Goal: Task Accomplishment & Management: Complete application form

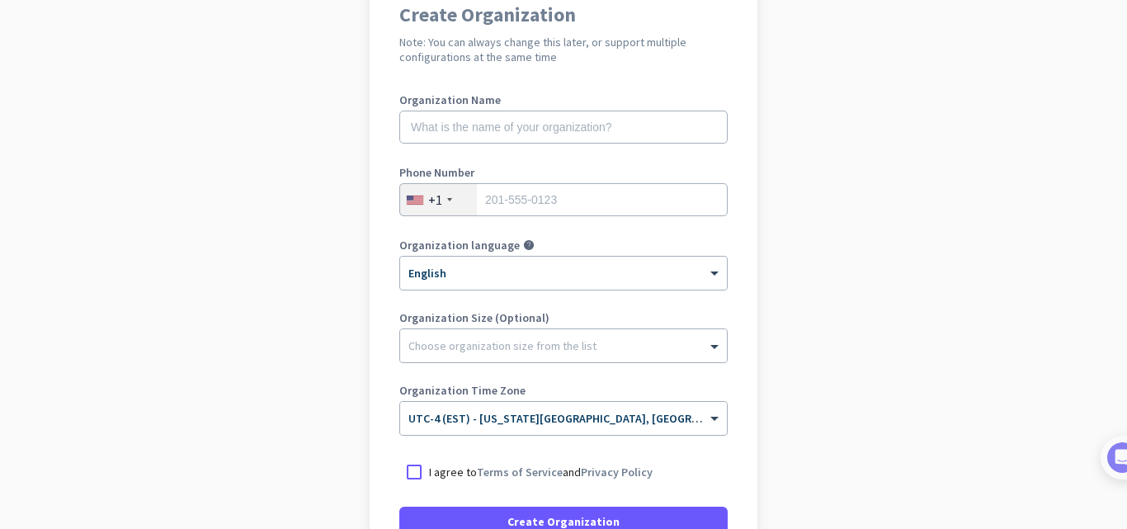
scroll to position [165, 0]
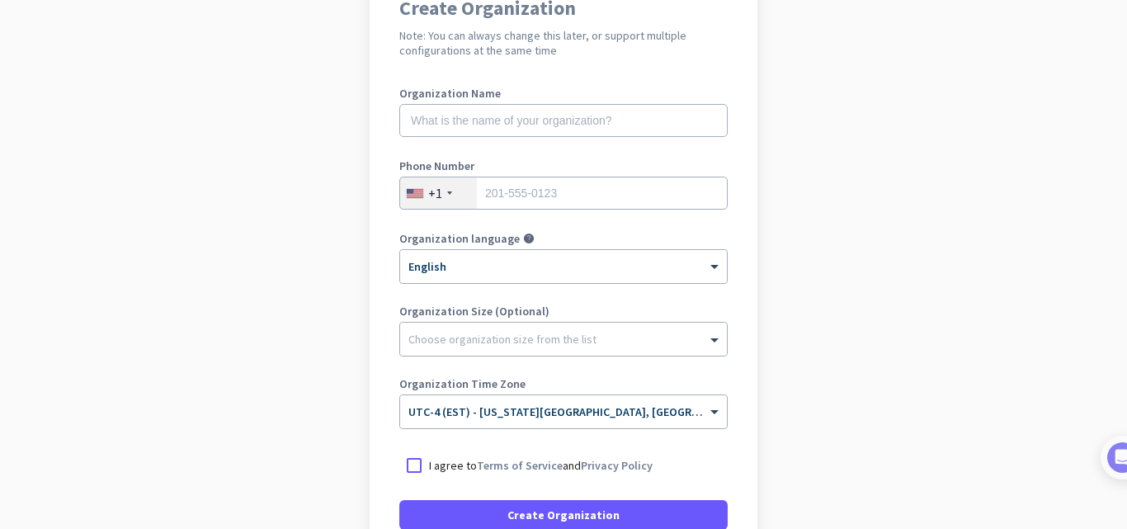
click at [438, 194] on div "+1" at bounding box center [438, 192] width 77 height 31
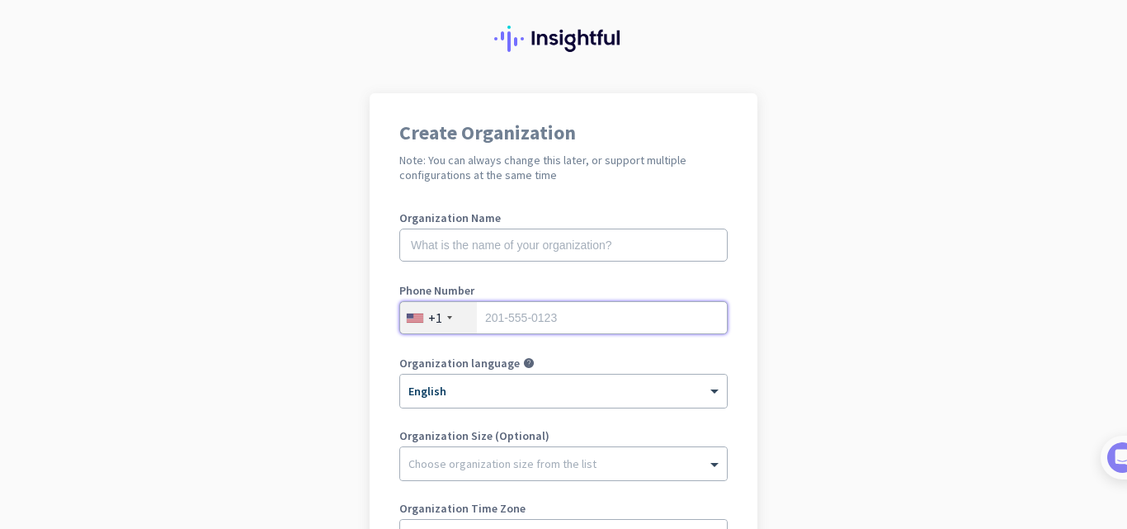
scroll to position [0, 0]
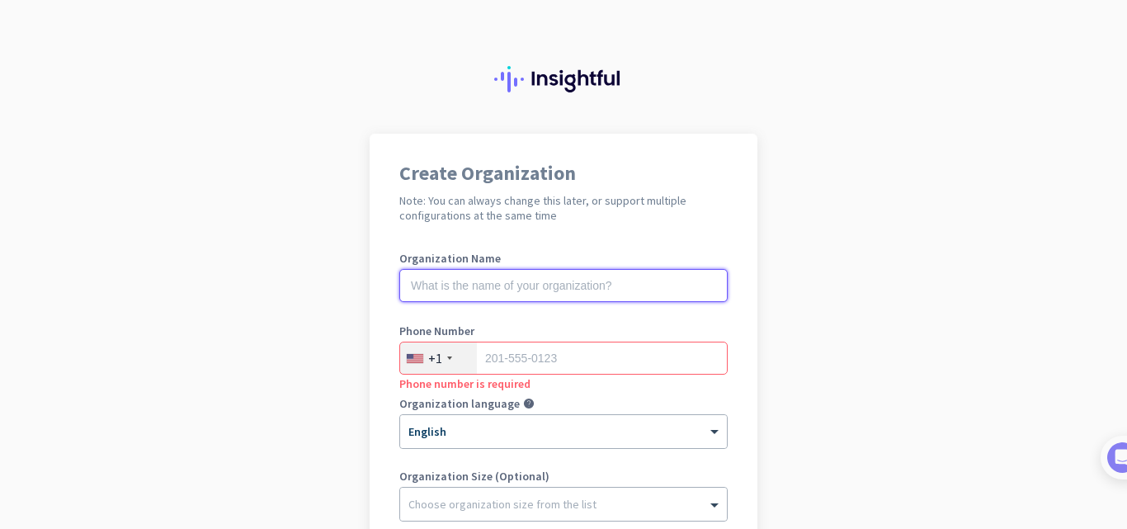
click at [448, 282] on input "text" at bounding box center [563, 285] width 328 height 33
type input "[PERSON_NAME]"
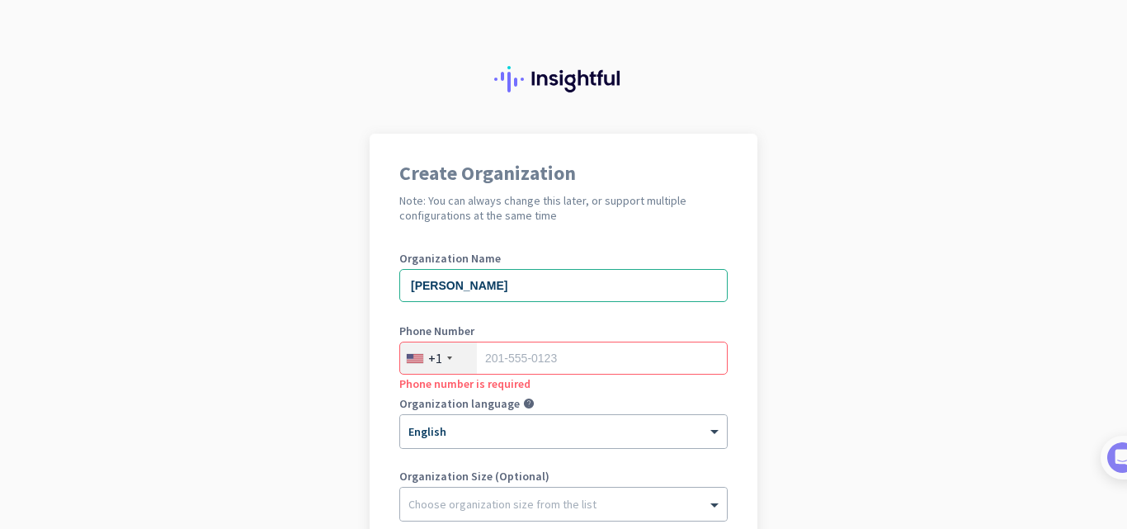
click at [435, 359] on div "+1" at bounding box center [435, 358] width 14 height 17
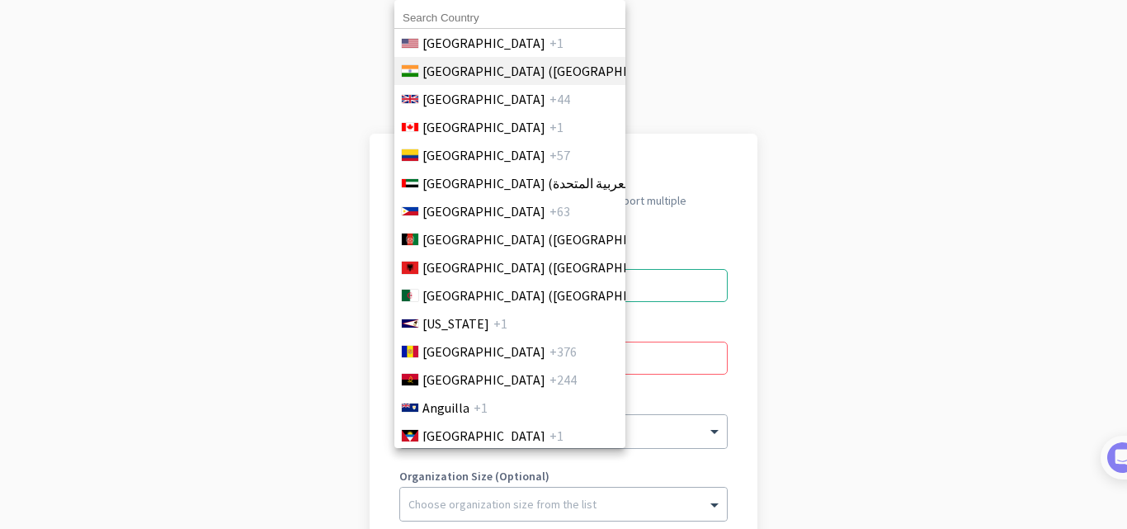
click at [444, 69] on span "[GEOGRAPHIC_DATA] ([GEOGRAPHIC_DATA])" at bounding box center [550, 71] width 257 height 20
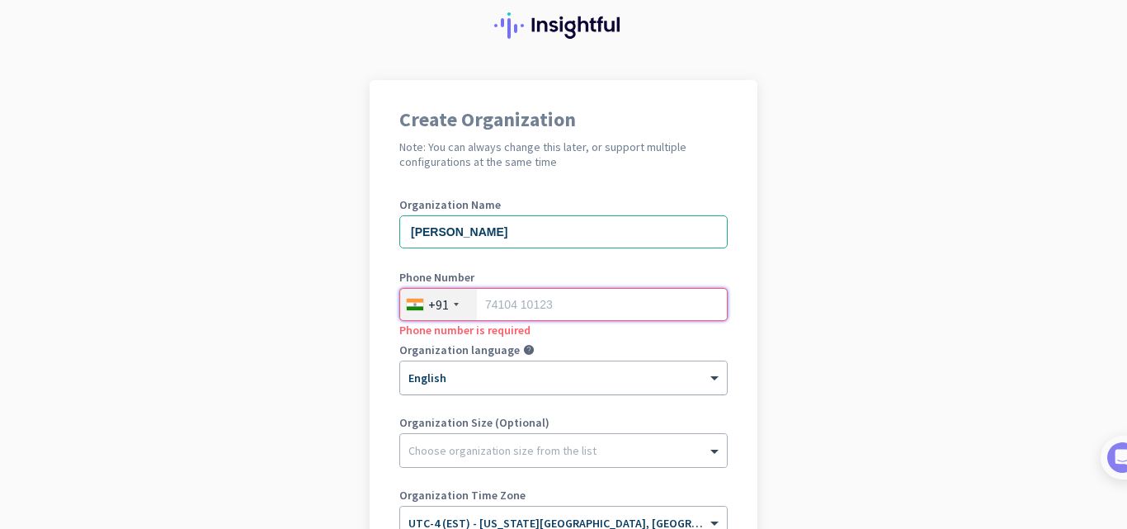
scroll to position [83, 0]
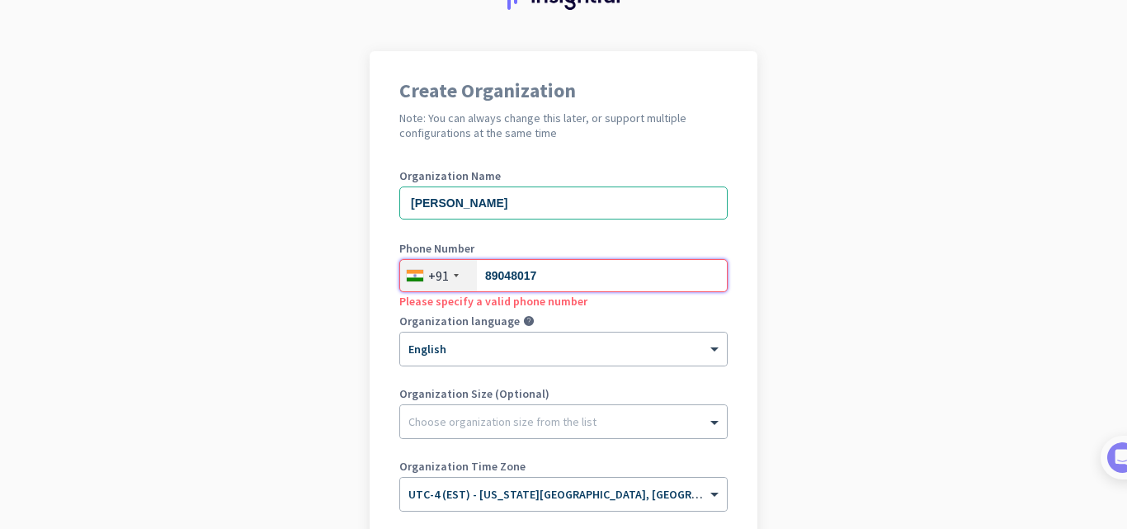
click at [495, 275] on input "89048017" at bounding box center [563, 275] width 328 height 33
click at [495, 277] on input "89048017" at bounding box center [563, 275] width 328 height 33
click at [494, 276] on input "89048017" at bounding box center [563, 275] width 328 height 33
click at [504, 275] on input "891048017" at bounding box center [563, 275] width 328 height 33
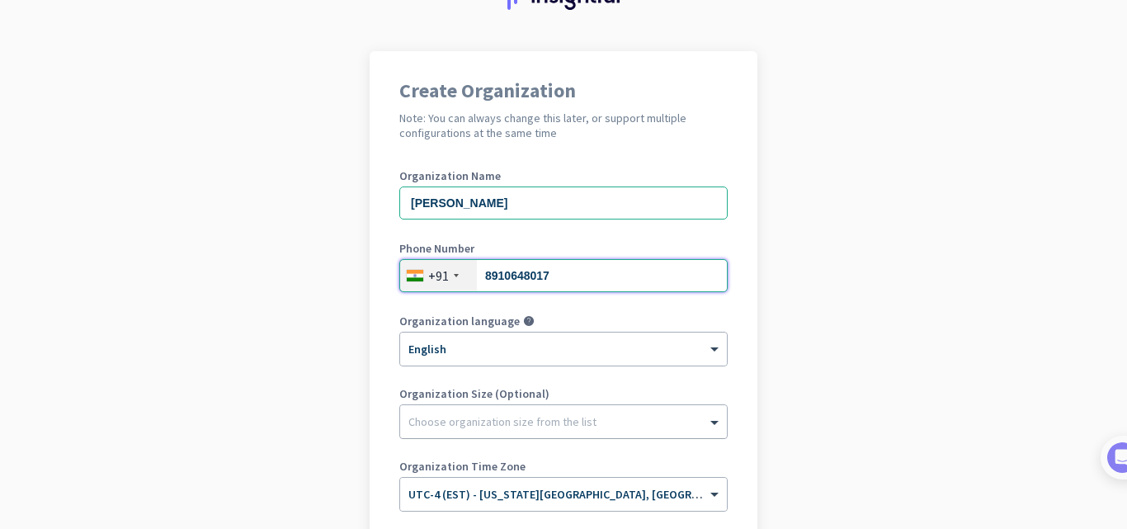
type input "8910648017"
click at [454, 412] on div at bounding box center [563, 417] width 327 height 17
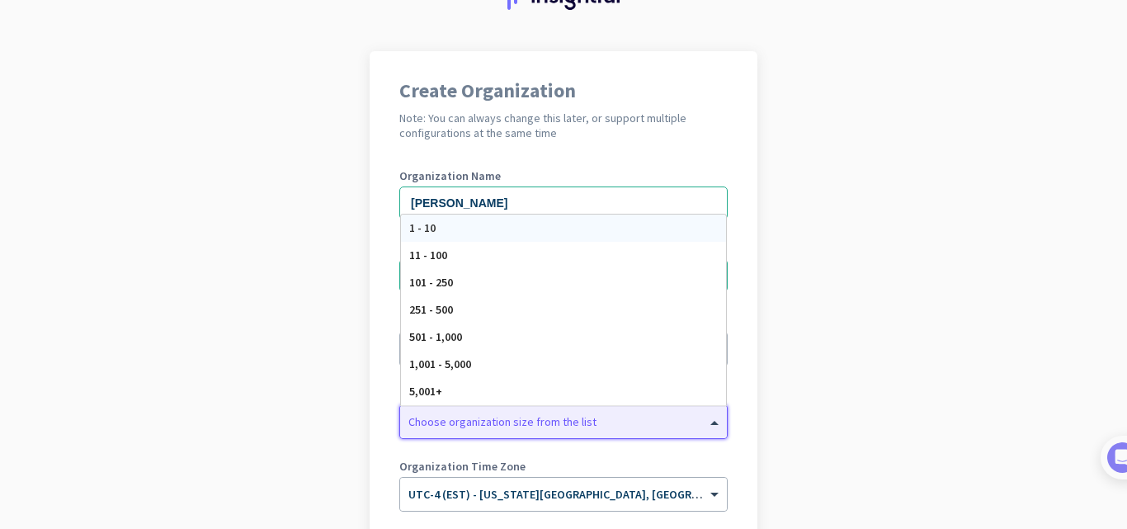
click at [419, 230] on span "1 - 10" at bounding box center [422, 227] width 26 height 15
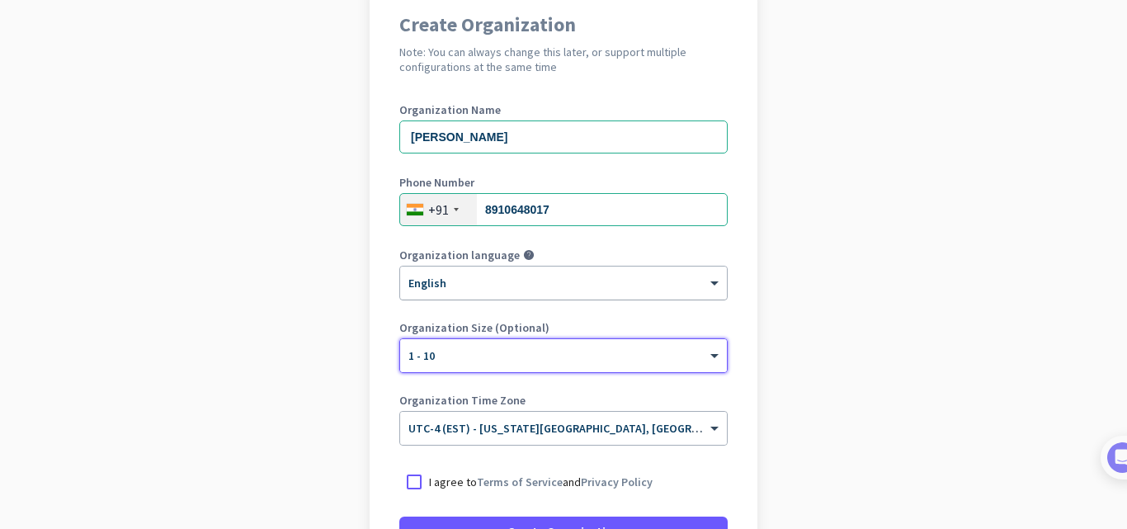
scroll to position [248, 0]
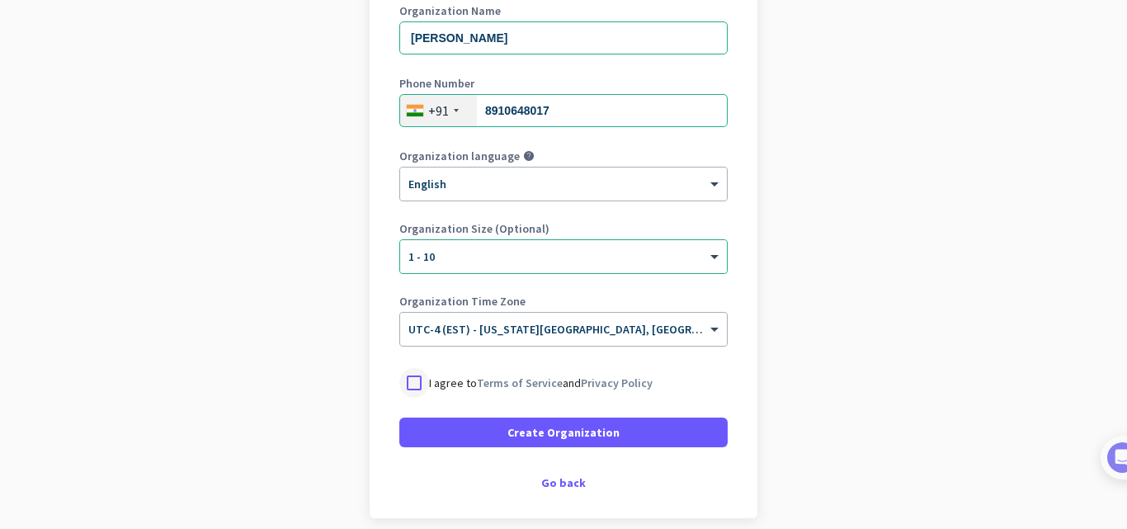
click at [411, 380] on div at bounding box center [414, 383] width 30 height 30
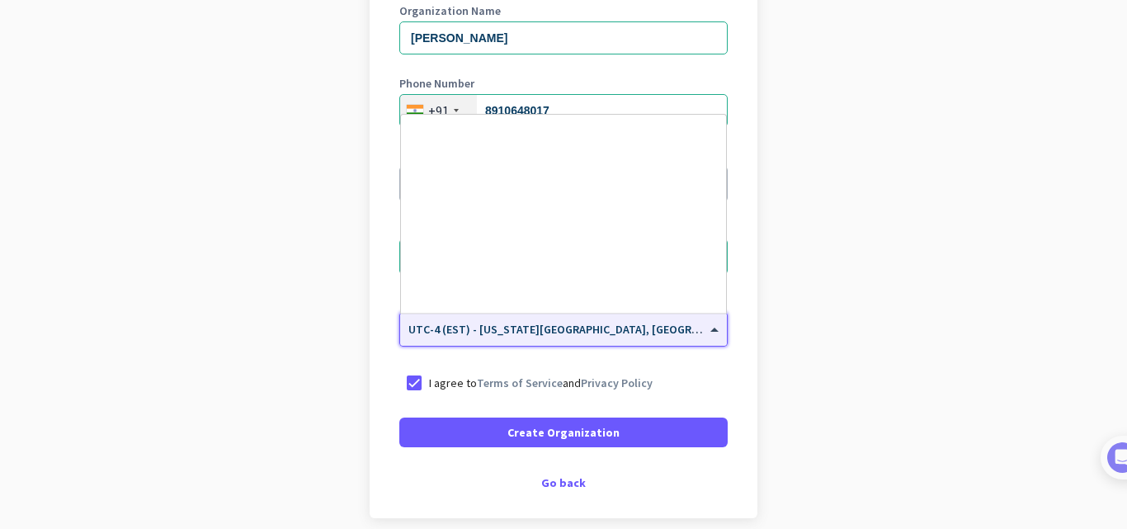
click at [574, 331] on span "UTC-4 (EST) - [US_STATE][GEOGRAPHIC_DATA], [GEOGRAPHIC_DATA], [GEOGRAPHIC_DATA]…" at bounding box center [695, 329] width 574 height 15
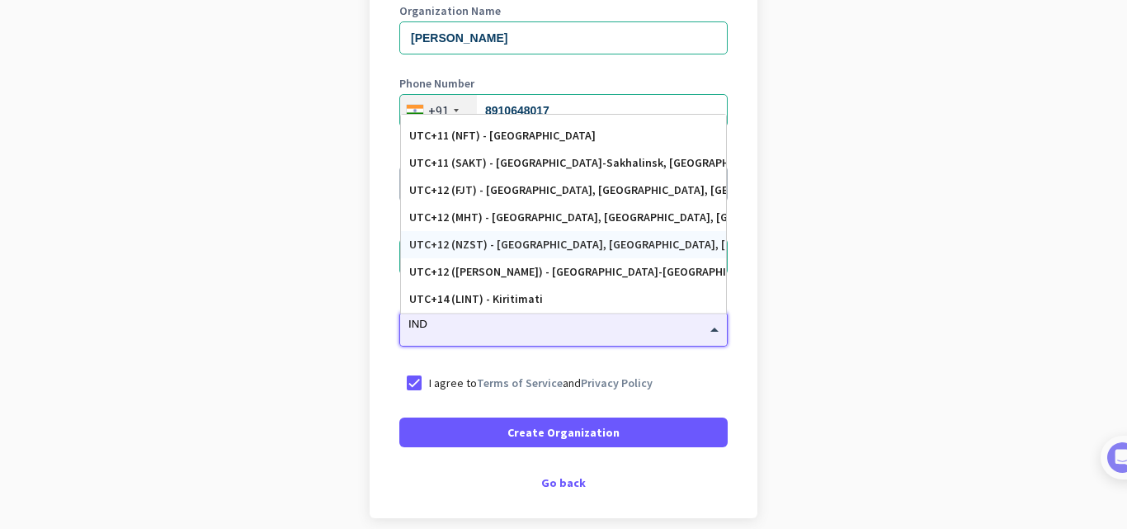
scroll to position [0, 0]
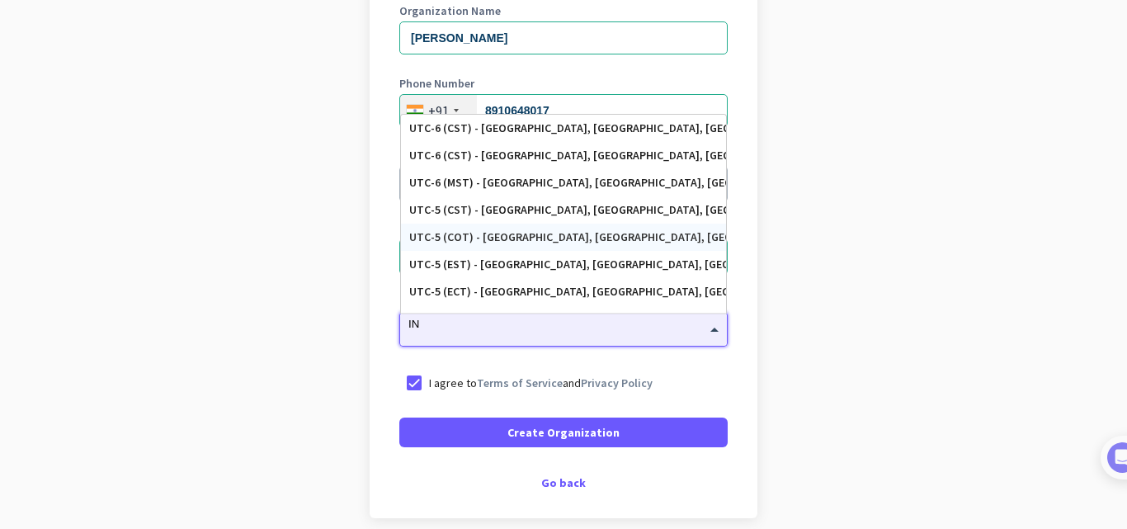
type input "I"
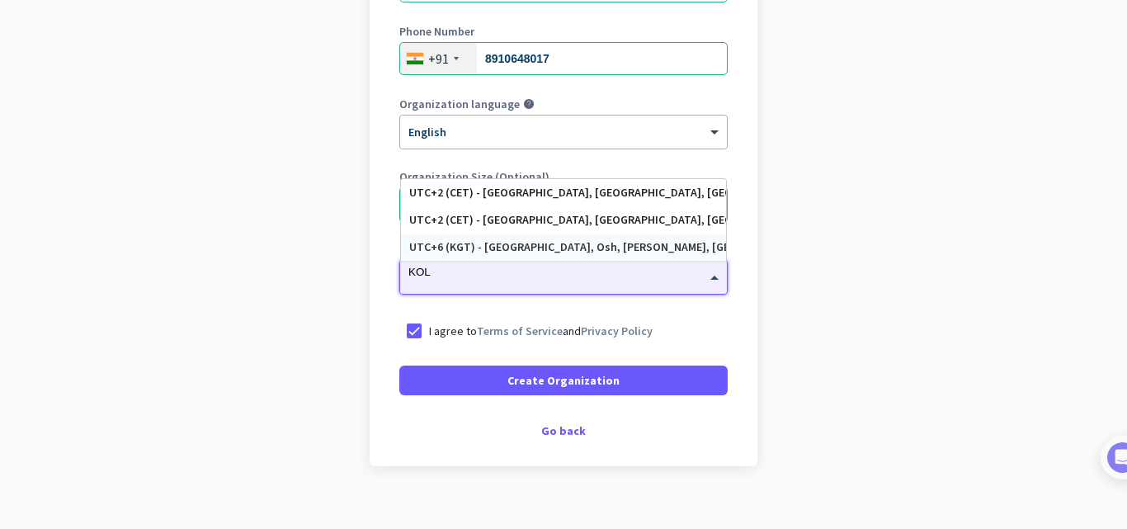
scroll to position [319, 0]
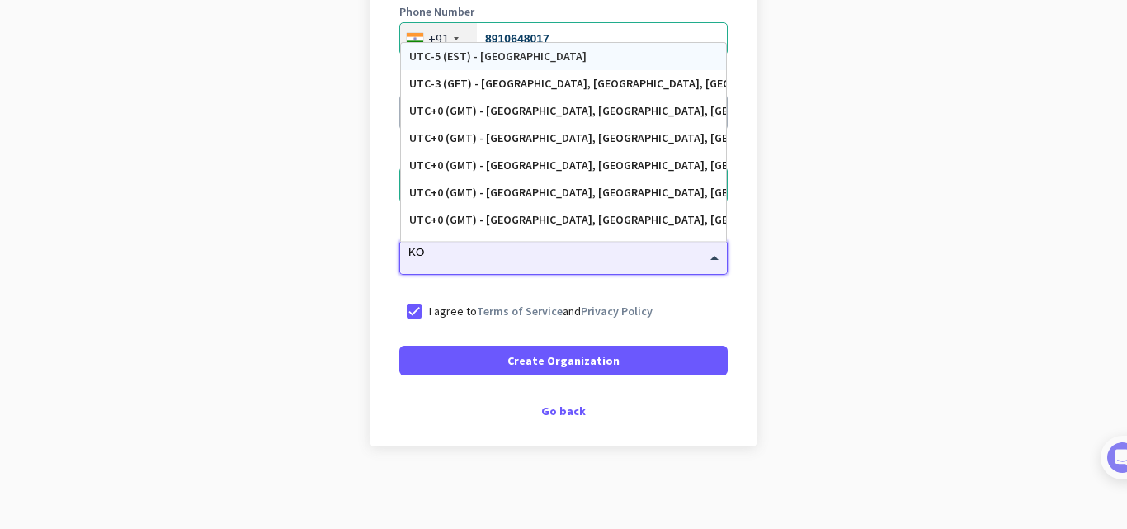
type input "K"
type input "C"
type input "D"
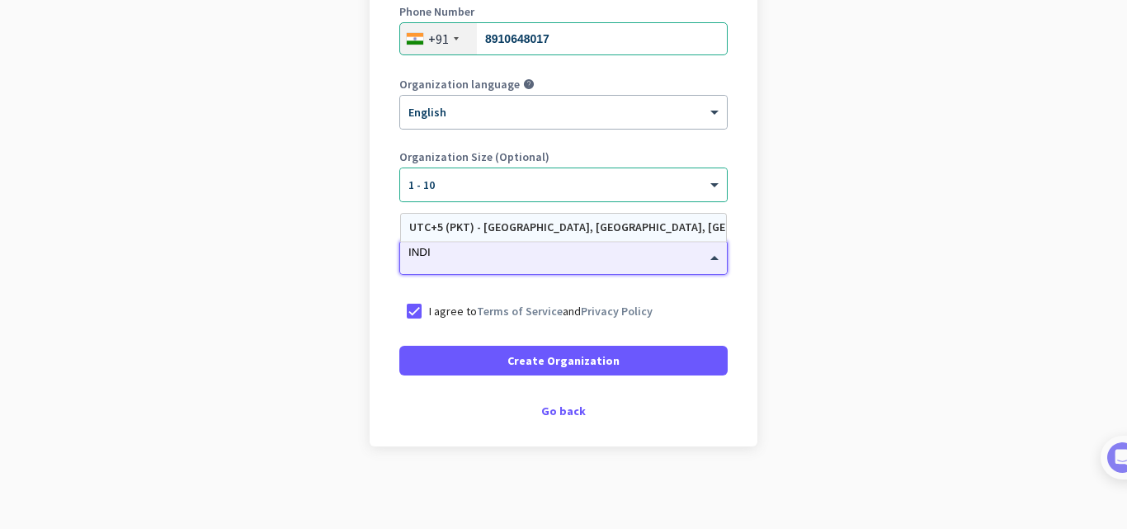
type input "INDI"
click at [254, 218] on app-onboarding-organization "Create Organization Note: You can always change this later, or support multiple…" at bounding box center [563, 171] width 1127 height 715
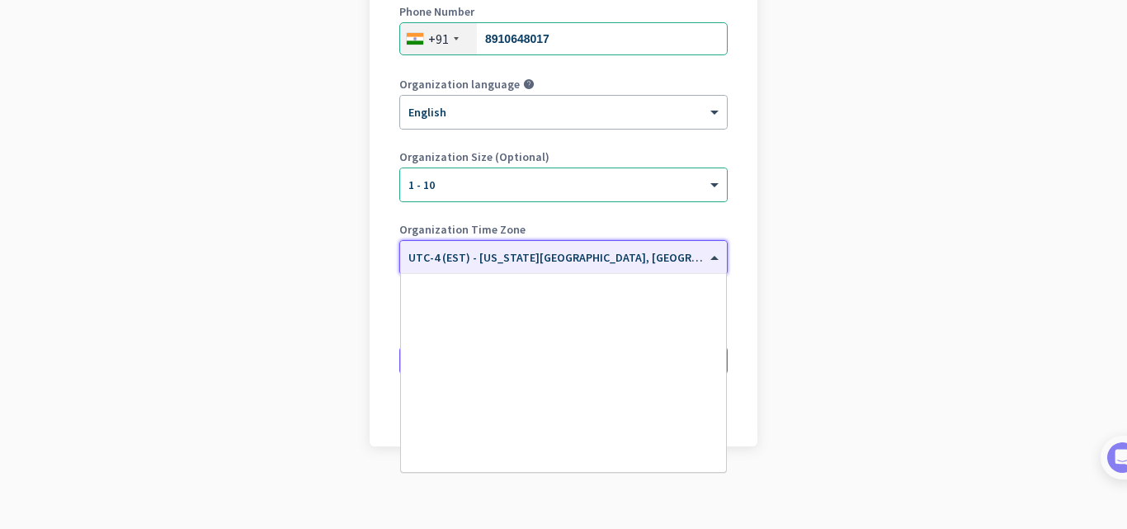
click at [660, 256] on input "text" at bounding box center [546, 252] width 277 height 12
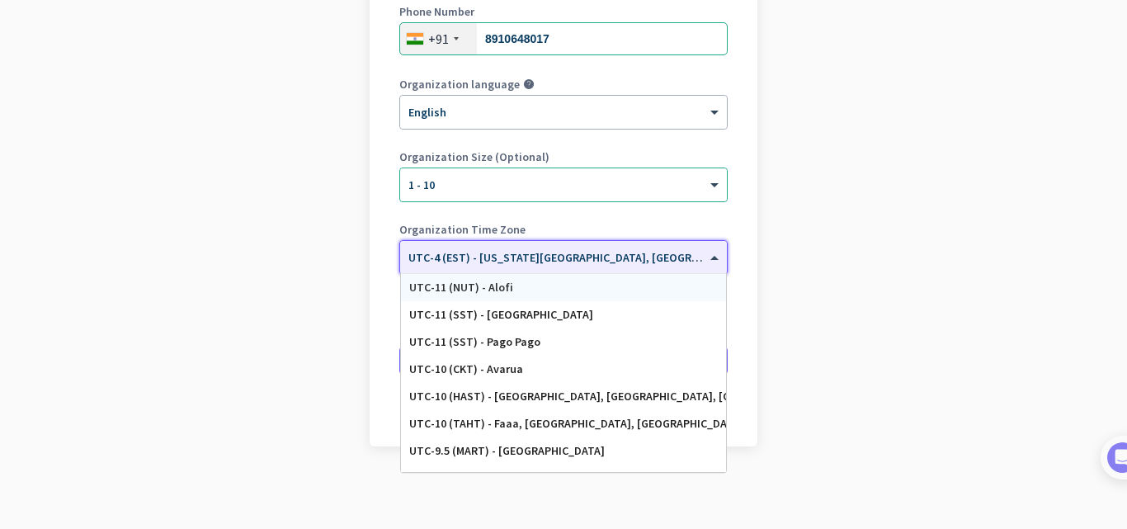
click at [319, 271] on app-onboarding-organization "Create Organization Note: You can always change this later, or support multiple…" at bounding box center [563, 171] width 1127 height 715
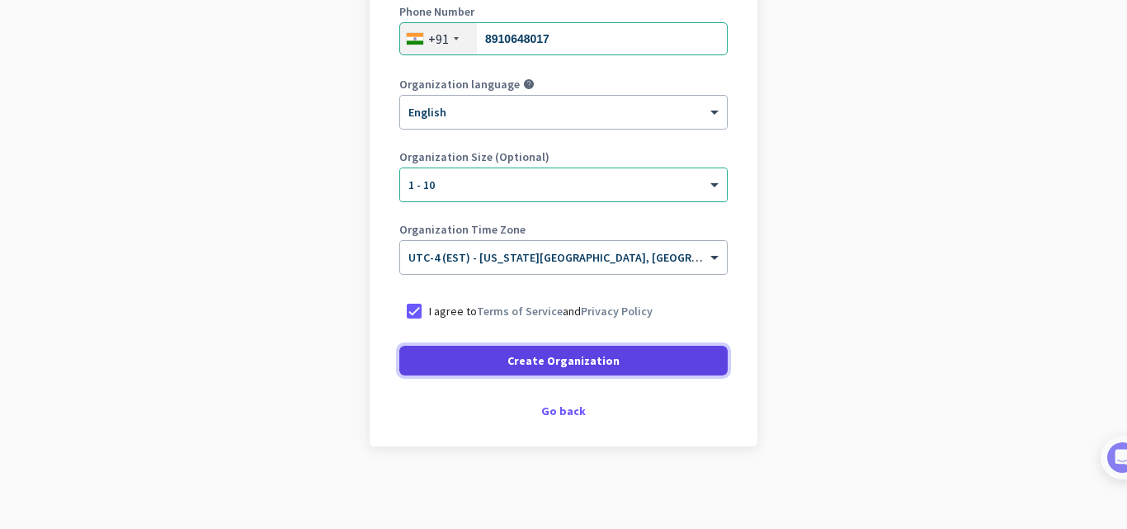
click at [547, 364] on span "Create Organization" at bounding box center [563, 360] width 112 height 17
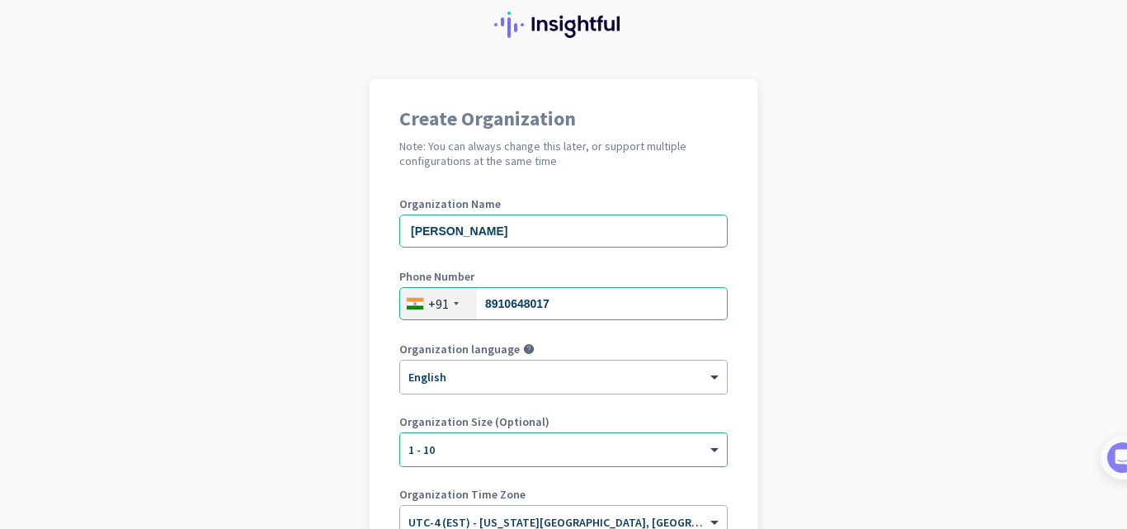
scroll to position [170, 0]
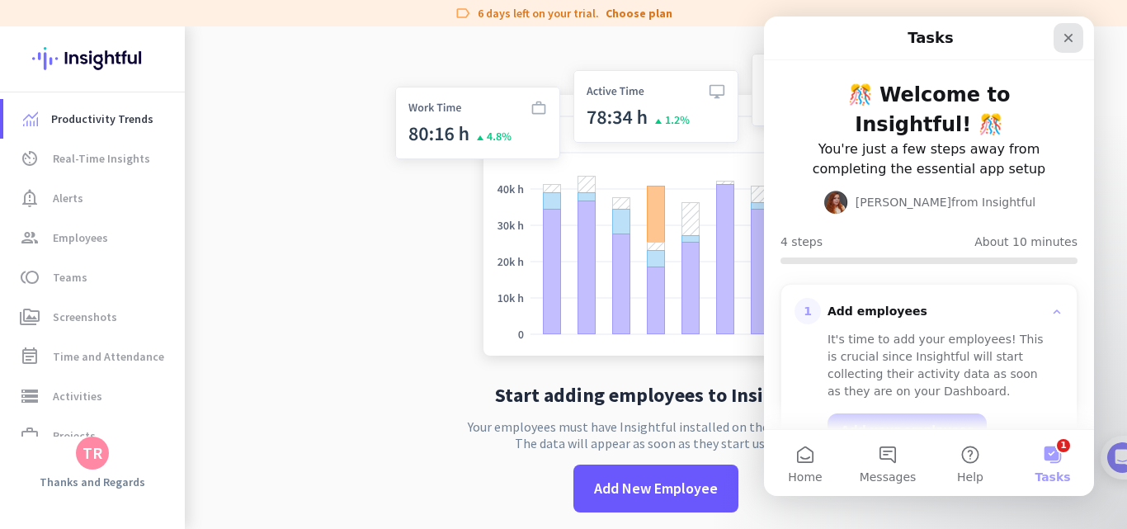
click at [1070, 49] on div "Close" at bounding box center [1069, 38] width 30 height 30
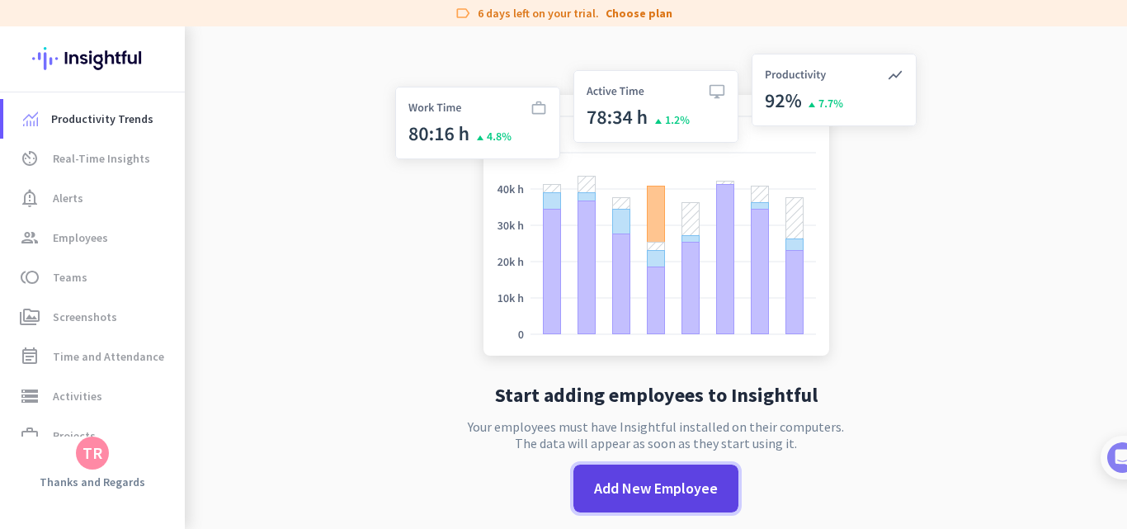
click at [665, 493] on span "Add New Employee" at bounding box center [656, 488] width 124 height 21
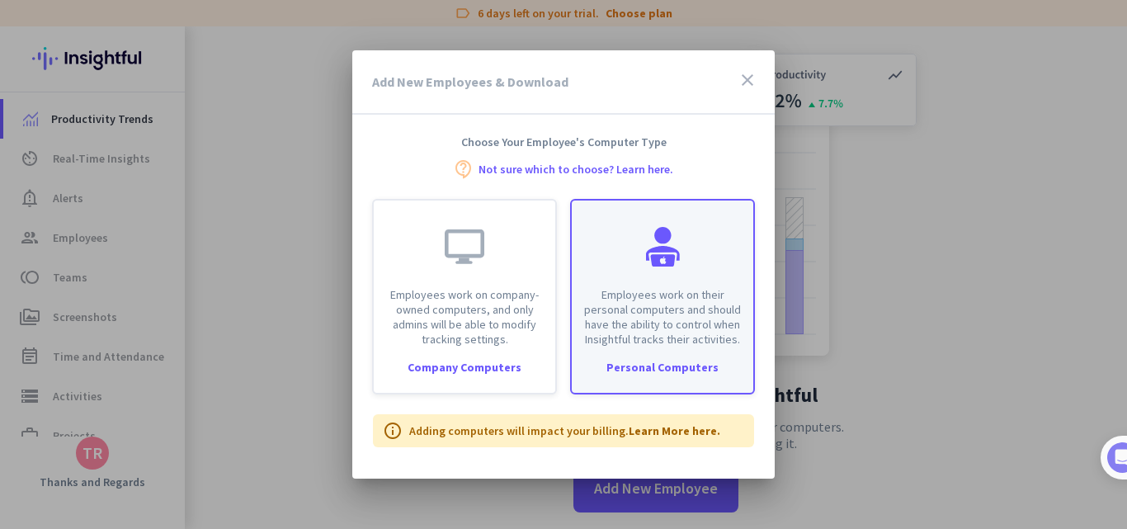
click at [656, 306] on p "Employees work on their personal computers and should have the ability to contr…" at bounding box center [663, 316] width 162 height 59
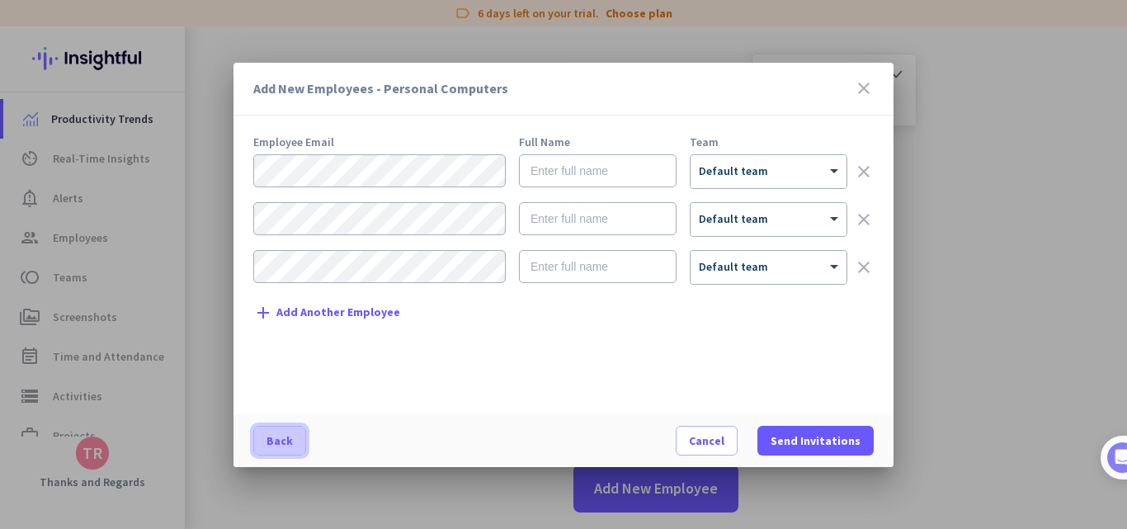
click at [271, 442] on span "Back" at bounding box center [280, 440] width 26 height 17
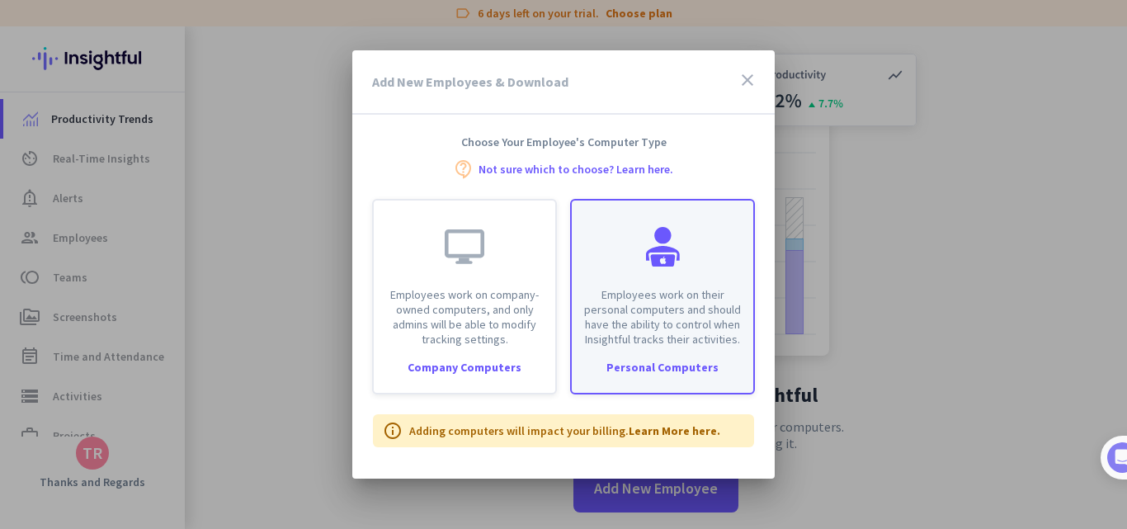
click at [677, 285] on div "Employees work on their personal computers and should have the ability to contr…" at bounding box center [663, 274] width 182 height 146
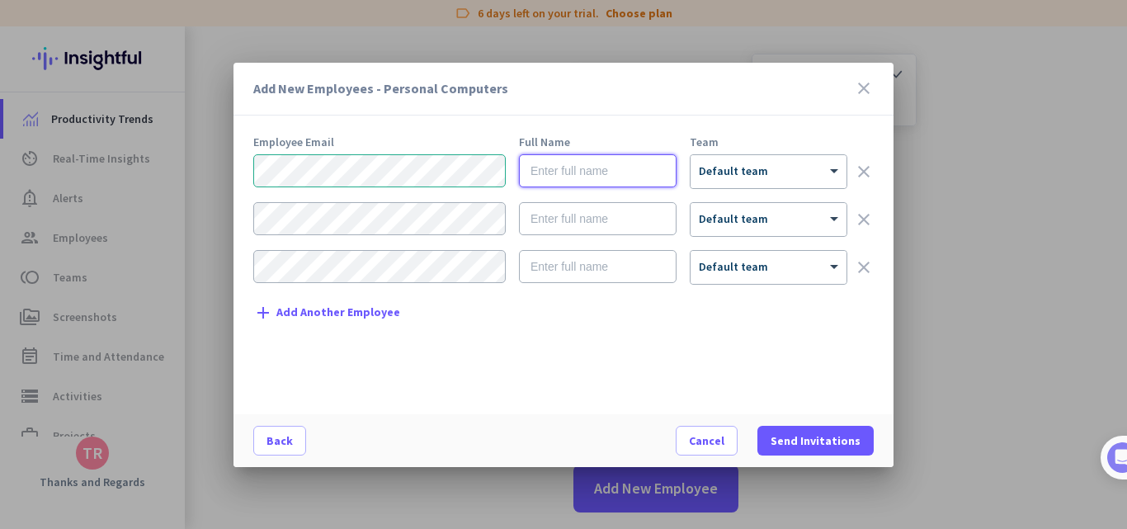
click at [606, 169] on input "text" at bounding box center [598, 170] width 158 height 33
type input "[DEMOGRAPHIC_DATA]"
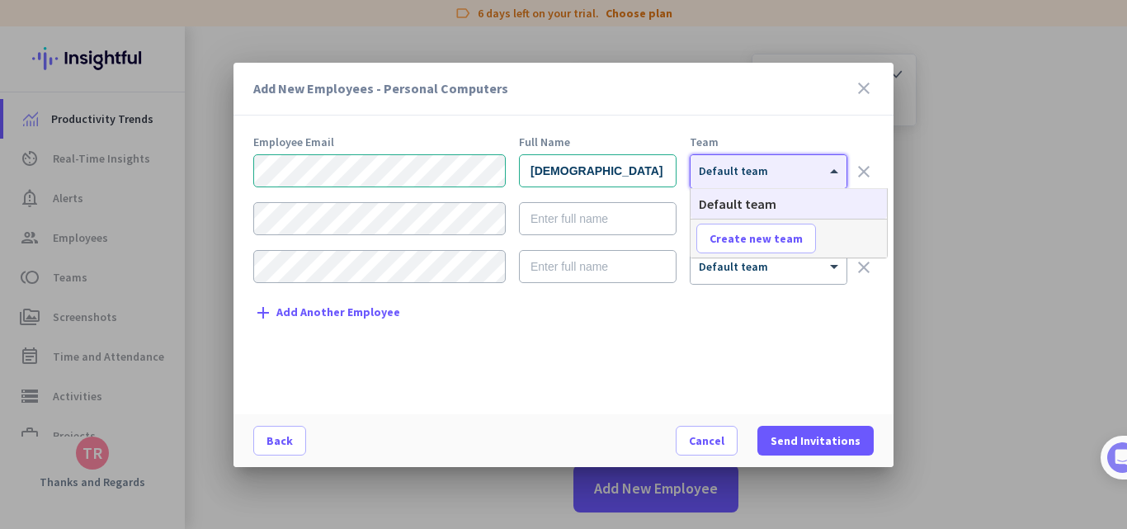
click at [796, 164] on div at bounding box center [769, 166] width 156 height 14
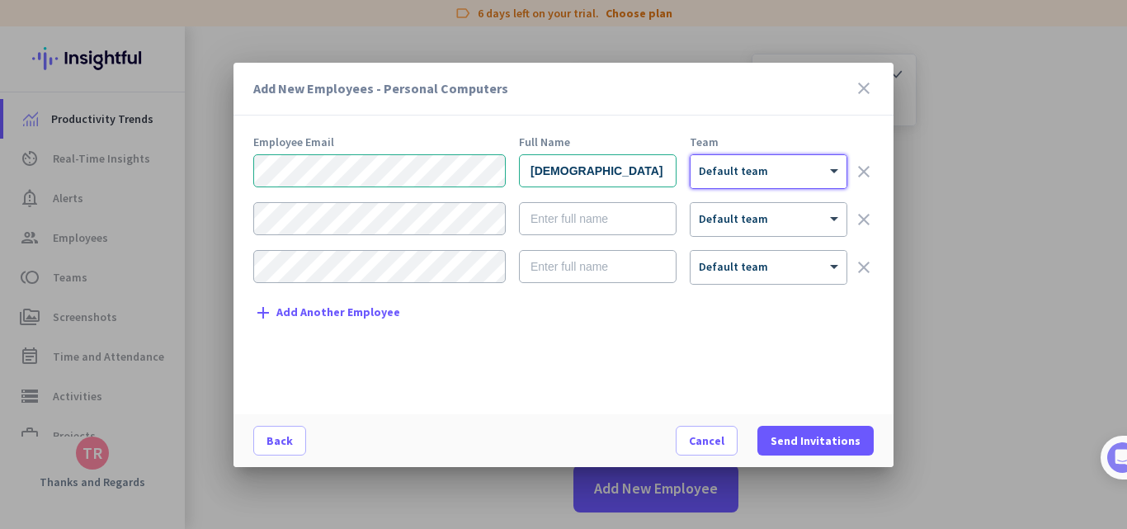
click at [792, 172] on div at bounding box center [769, 166] width 156 height 14
click at [831, 437] on span "Send Invitations" at bounding box center [816, 440] width 90 height 17
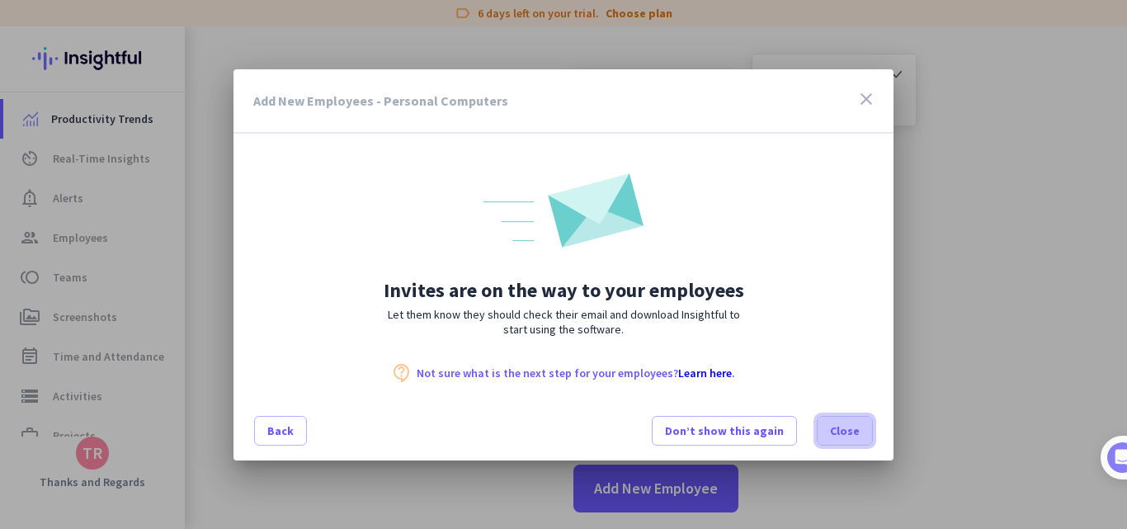
click at [856, 434] on span "Close" at bounding box center [845, 430] width 30 height 17
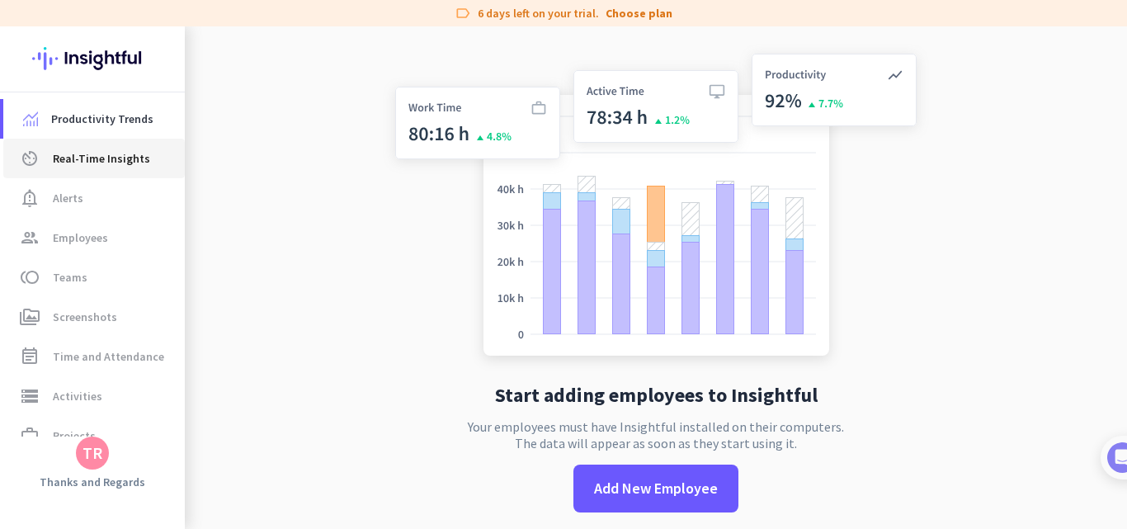
click at [93, 164] on span "Real-Time Insights" at bounding box center [101, 159] width 97 height 20
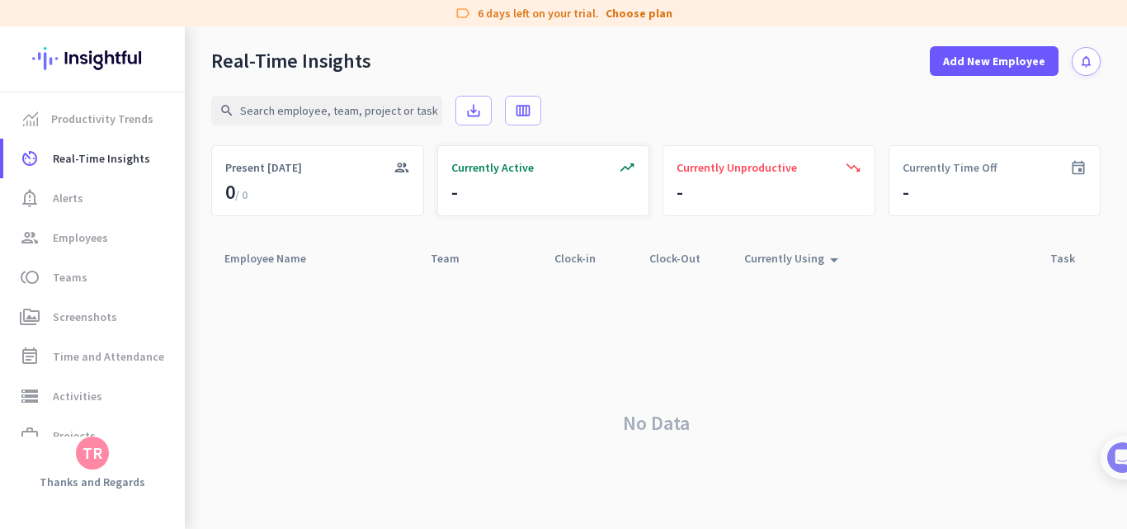
click at [620, 170] on icon "trending_up" at bounding box center [627, 167] width 17 height 17
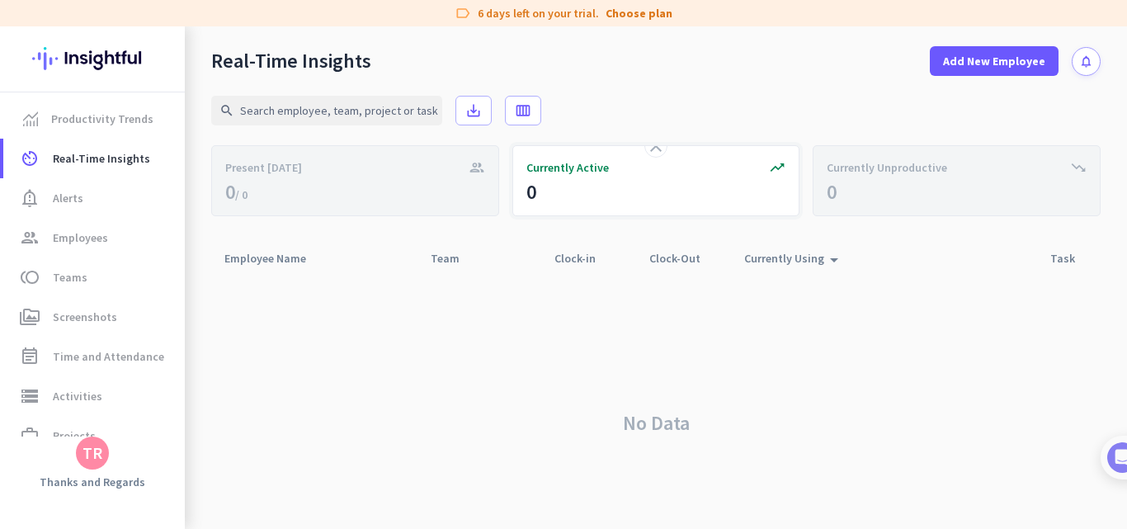
click at [620, 169] on div "Currently Active" at bounding box center [656, 167] width 260 height 17
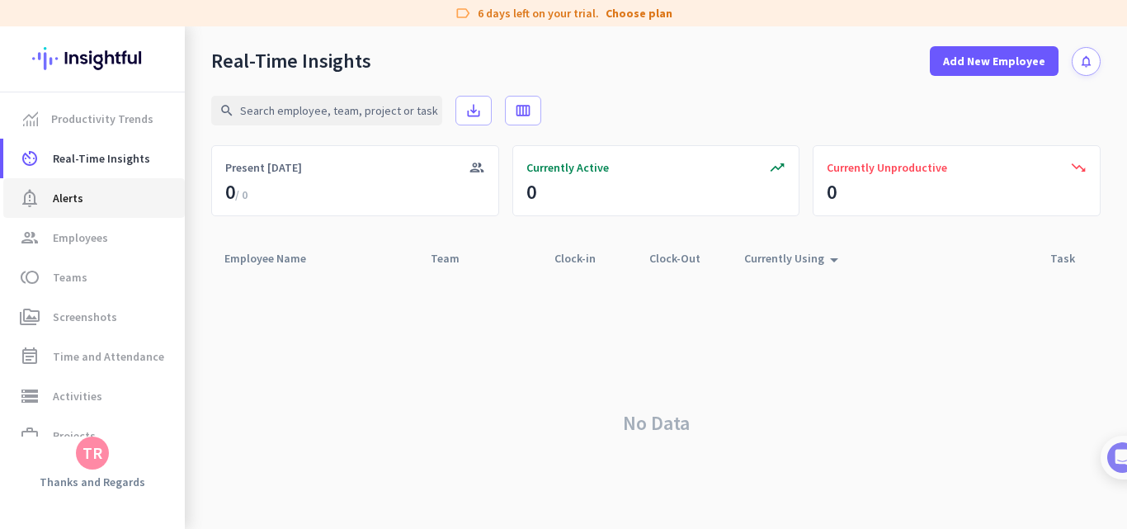
click at [86, 199] on span "notification_important Alerts" at bounding box center [94, 198] width 155 height 20
click at [85, 244] on span "Employees" at bounding box center [80, 238] width 55 height 20
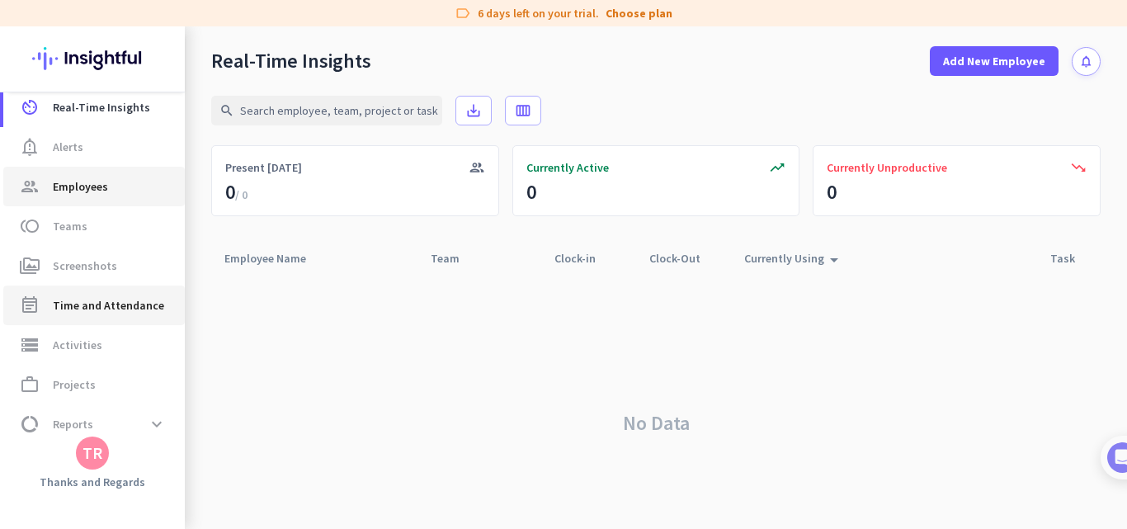
scroll to position [105, 0]
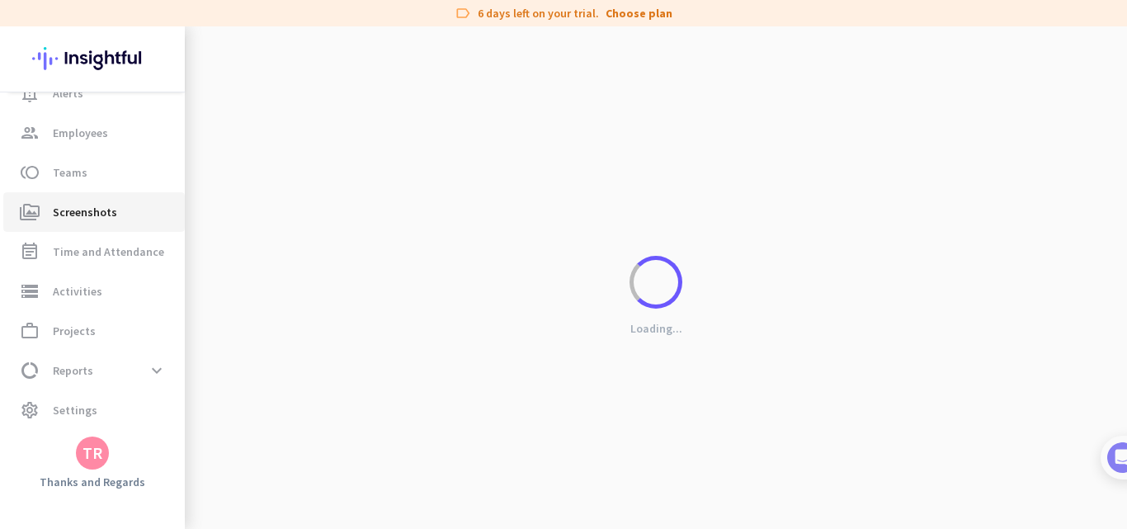
click at [90, 210] on span "Screenshots" at bounding box center [85, 212] width 64 height 20
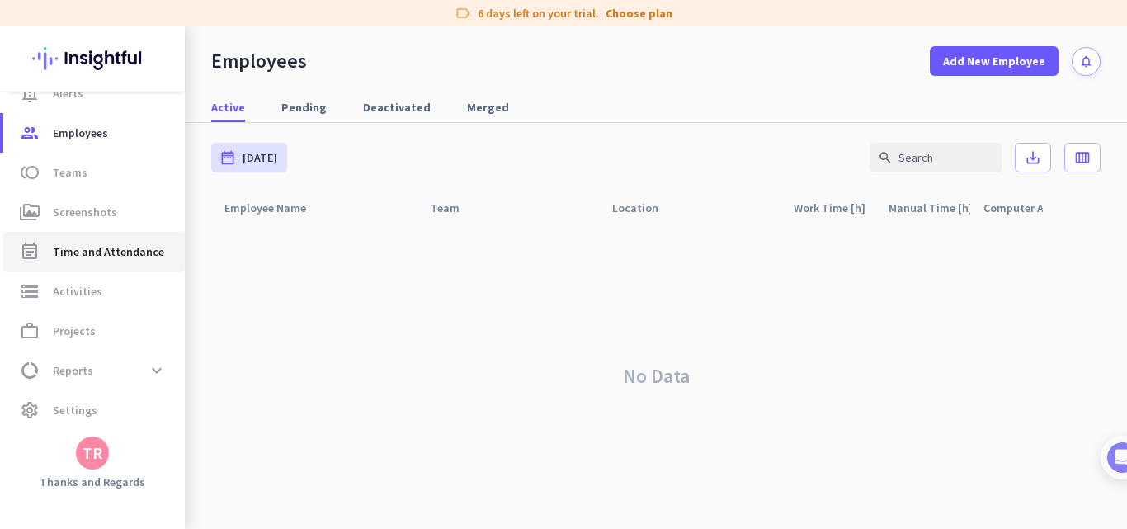
click at [90, 248] on span "Time and Attendance" at bounding box center [108, 252] width 111 height 20
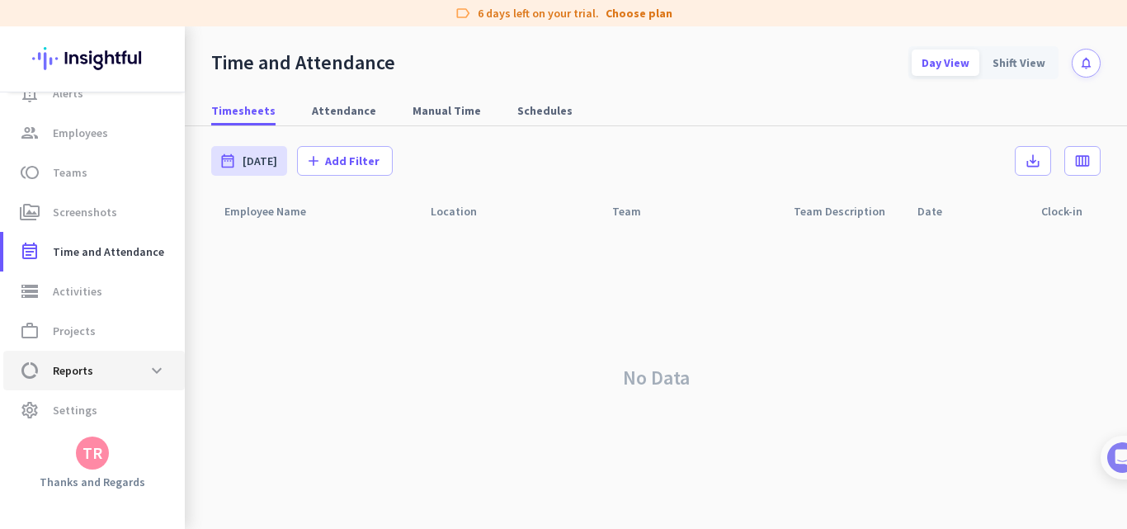
click at [83, 370] on span "Reports" at bounding box center [73, 371] width 40 height 20
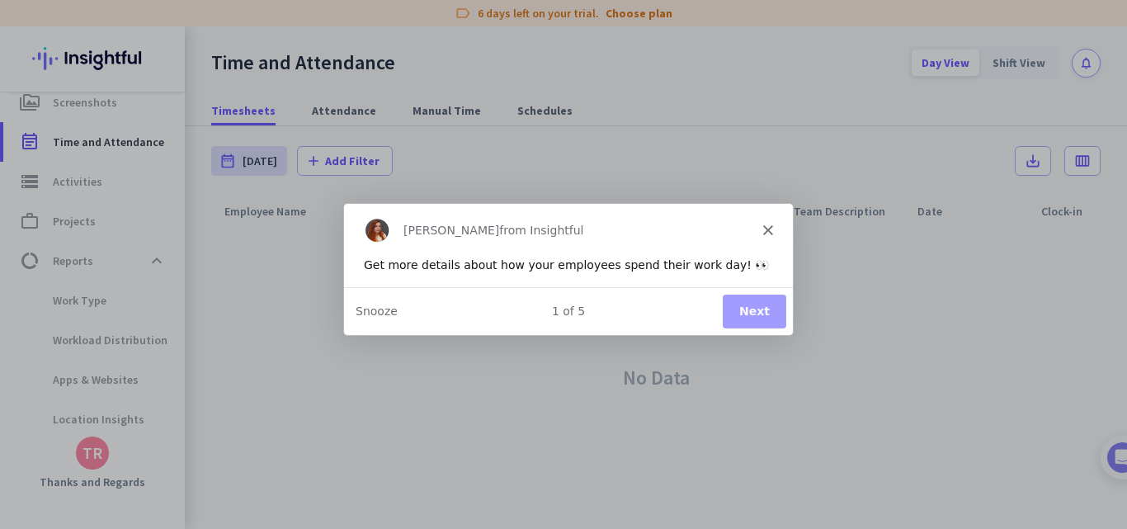
scroll to position [217, 0]
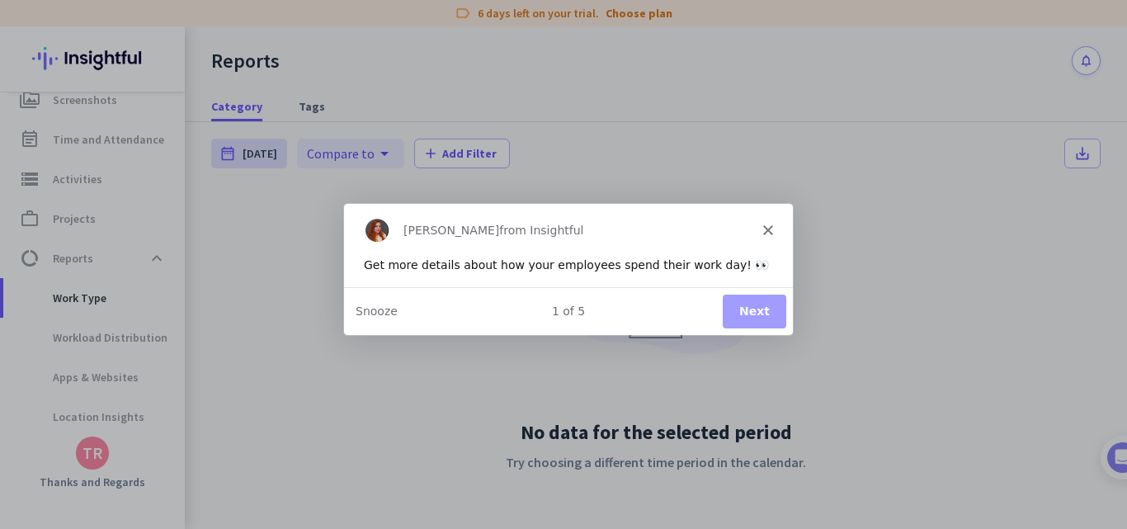
click at [704, 263] on div "Get more details about how your employees spend their work day! 👀" at bounding box center [567, 264] width 409 height 17
click at [715, 268] on div "Get more details about how your employees spend their work day! 👀" at bounding box center [567, 264] width 409 height 17
click at [743, 313] on button "Next" at bounding box center [754, 311] width 64 height 34
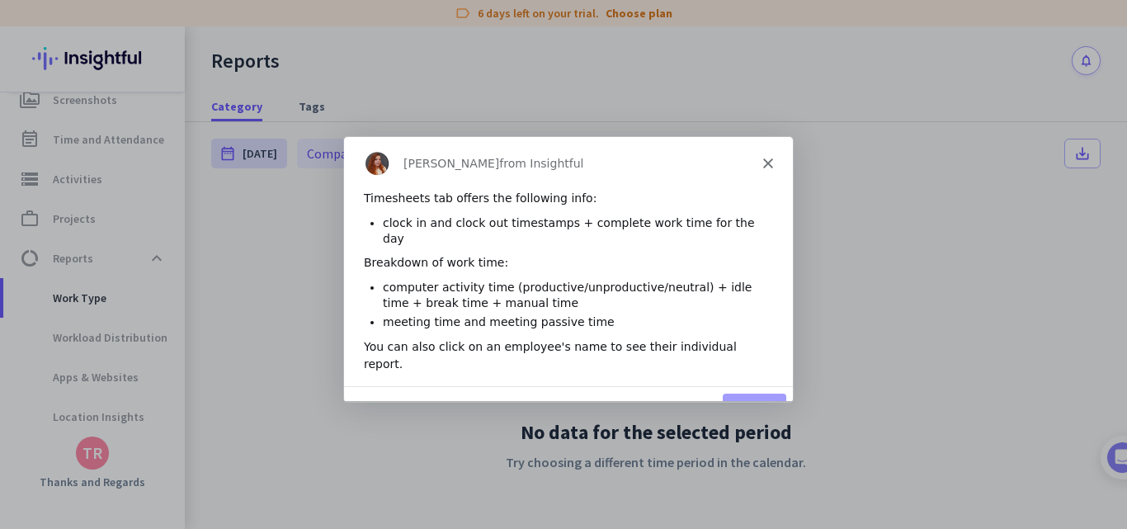
click at [770, 162] on icon "Close" at bounding box center [767, 163] width 10 height 10
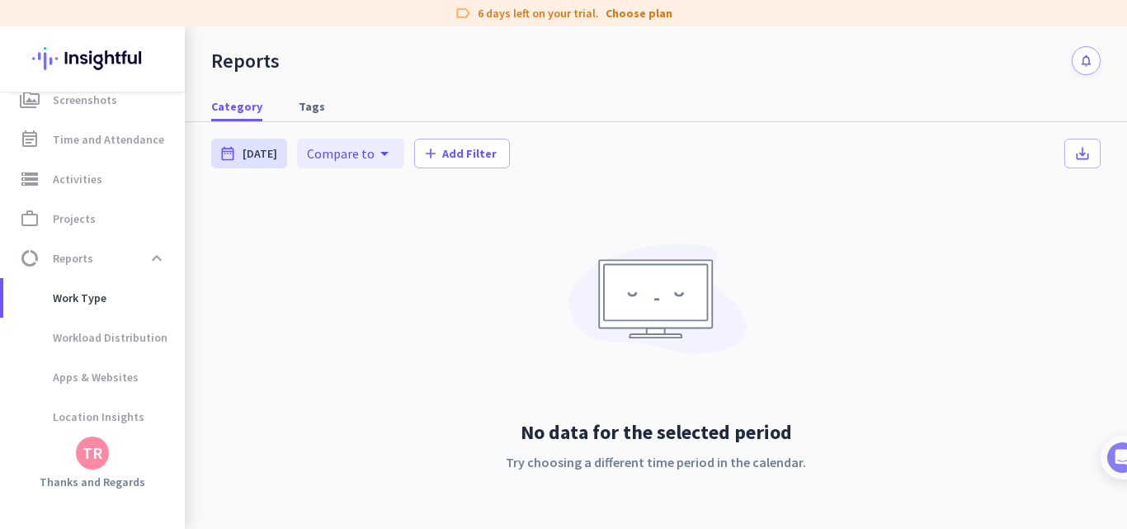
click at [669, 300] on img at bounding box center [656, 304] width 190 height 147
click at [299, 107] on span "Tags" at bounding box center [312, 106] width 26 height 17
click at [246, 101] on span "Category" at bounding box center [236, 106] width 51 height 17
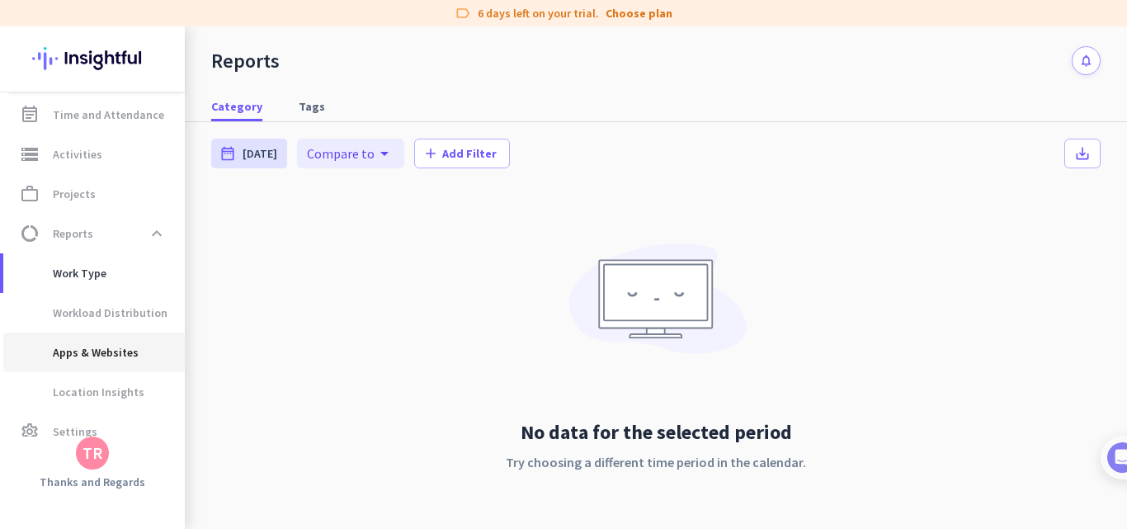
scroll to position [263, 0]
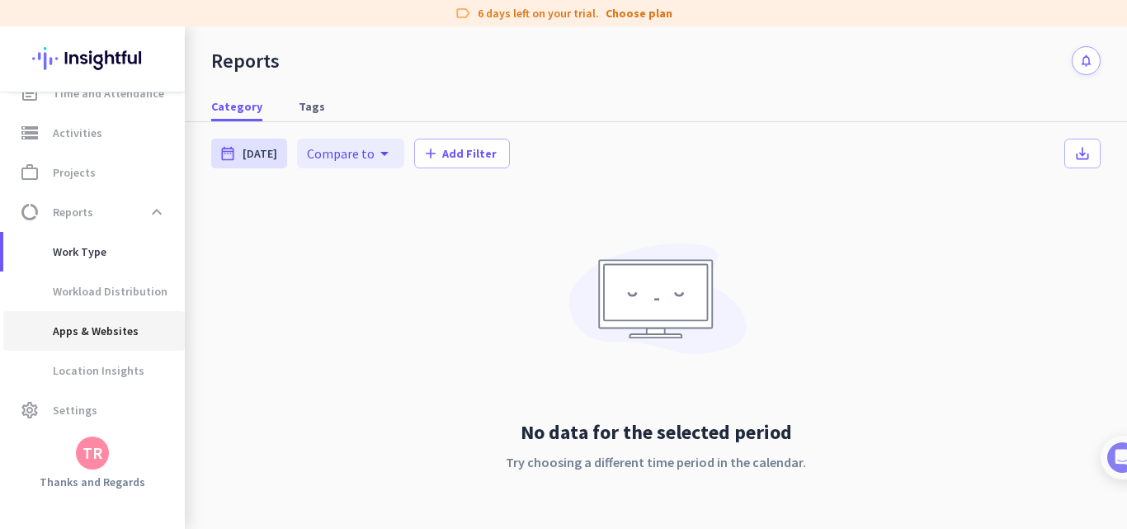
click at [90, 330] on span "Apps & Websites" at bounding box center [78, 331] width 122 height 40
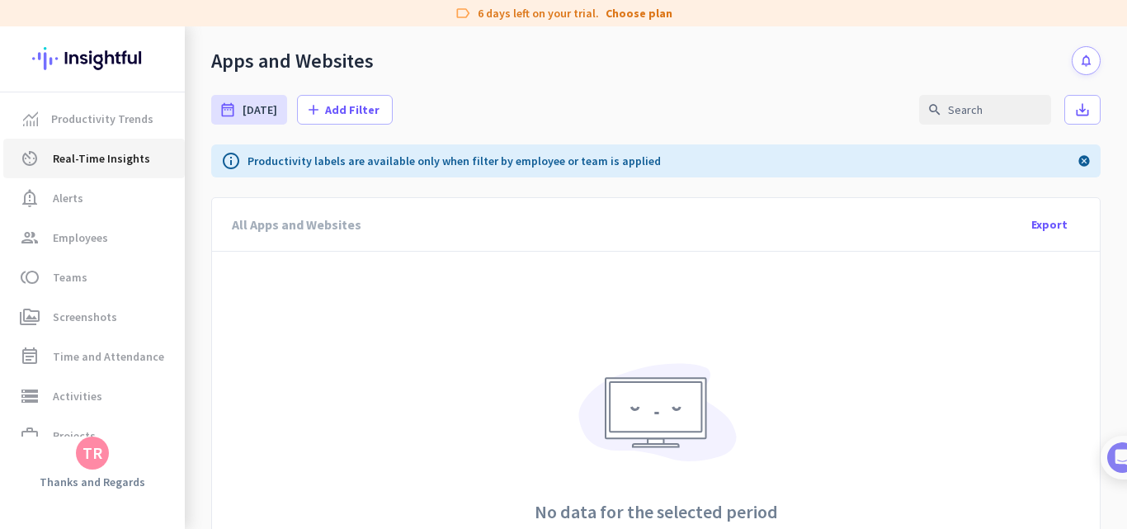
click at [91, 161] on span "Real-Time Insights" at bounding box center [101, 159] width 97 height 20
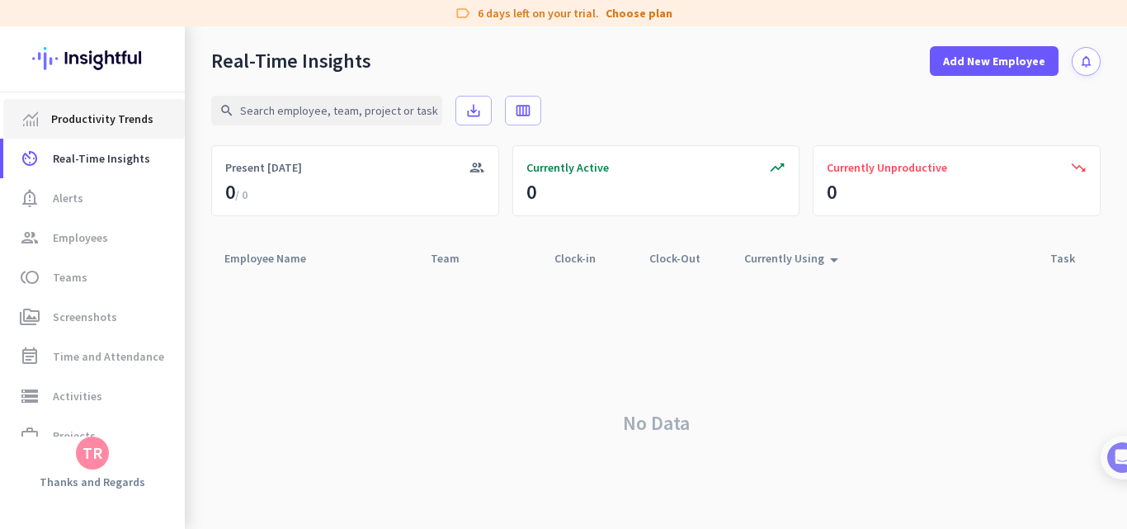
click at [86, 118] on span "Productivity Trends" at bounding box center [102, 119] width 102 height 20
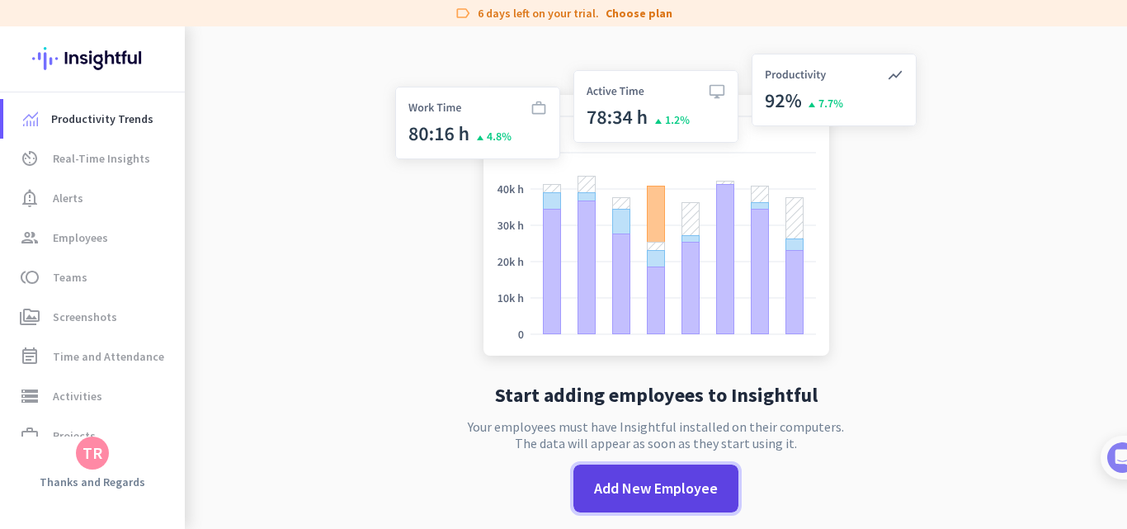
click at [646, 489] on span "Add New Employee" at bounding box center [656, 488] width 124 height 21
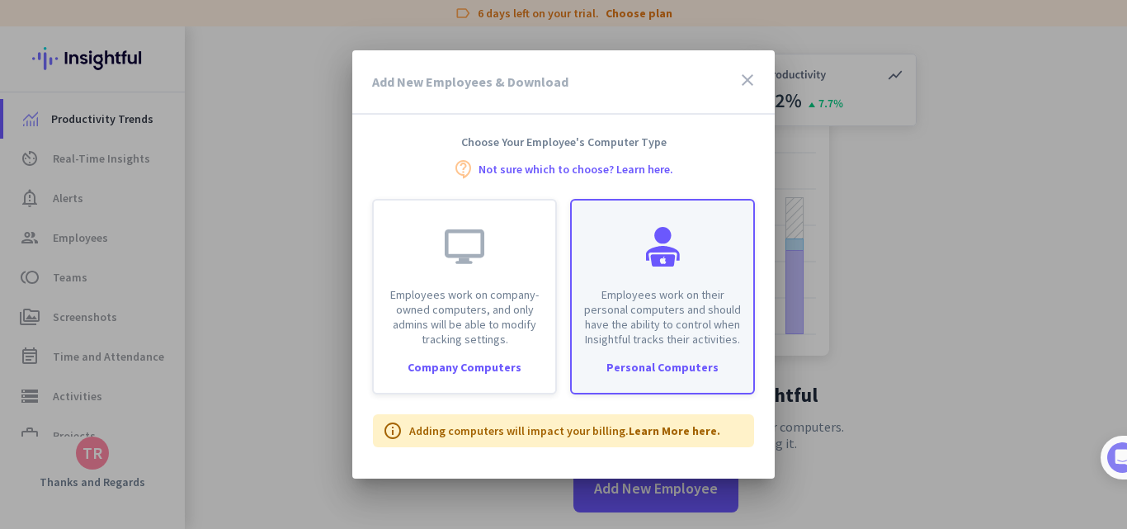
click at [682, 282] on div "Employees work on their personal computers and should have the ability to contr…" at bounding box center [663, 274] width 182 height 146
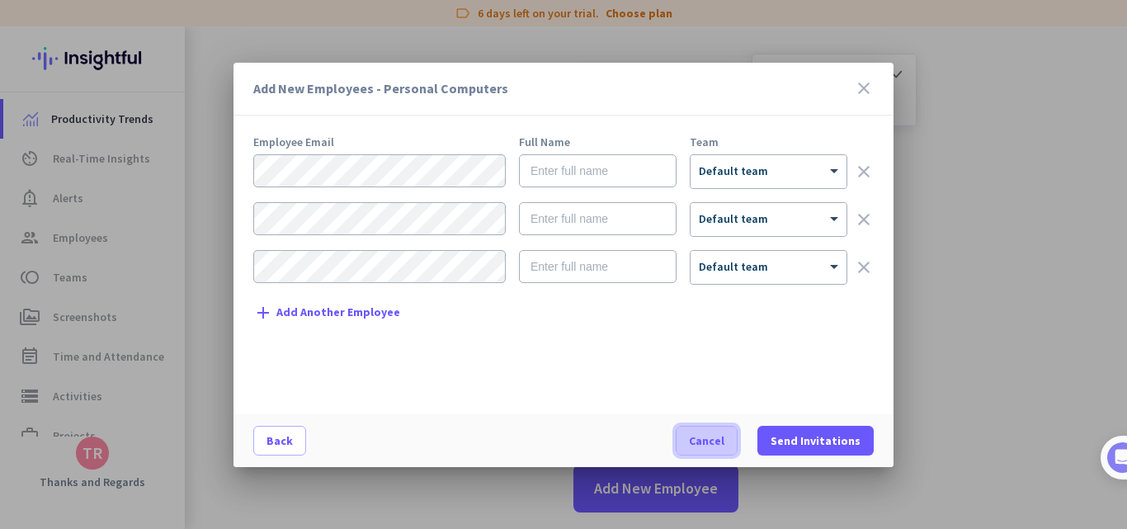
click at [722, 433] on span "Cancel" at bounding box center [706, 440] width 35 height 17
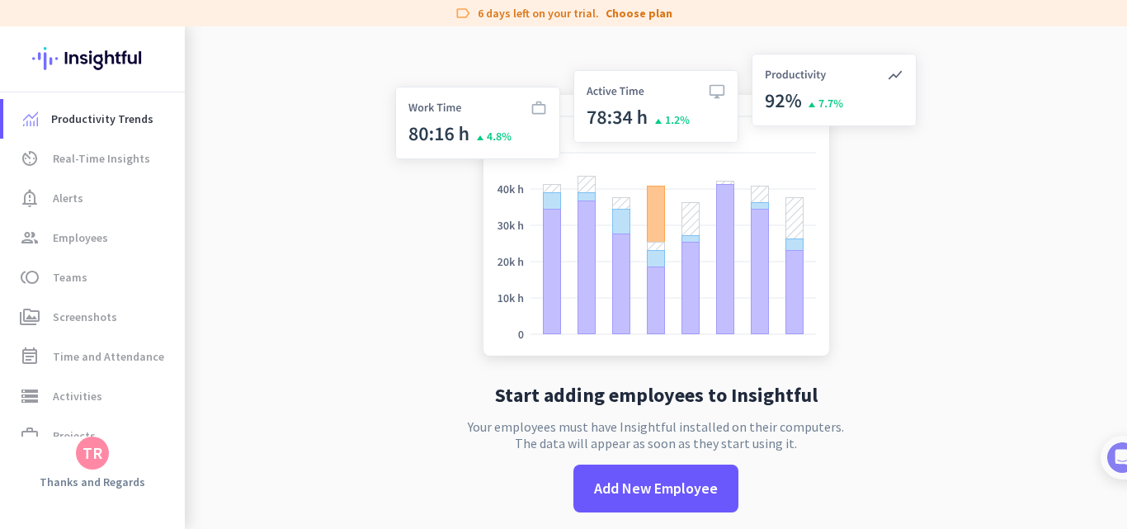
click at [546, 200] on img at bounding box center [656, 208] width 546 height 328
click at [86, 116] on span "Productivity Trends" at bounding box center [102, 119] width 102 height 20
click at [68, 51] on img at bounding box center [92, 58] width 120 height 64
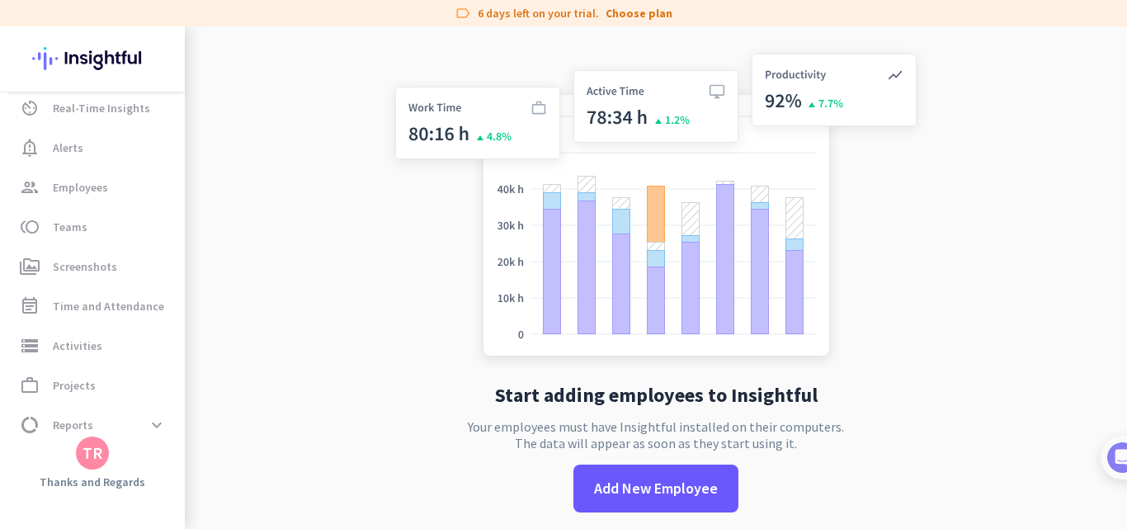
scroll to position [105, 0]
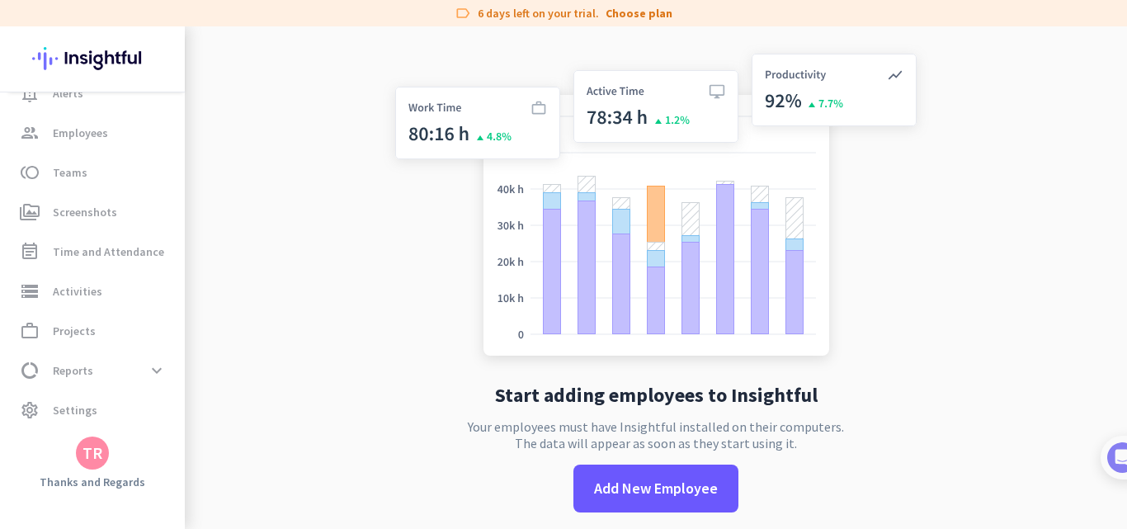
click at [87, 460] on div "TR" at bounding box center [93, 453] width 20 height 17
click at [181, 329] on span "Personal Settings" at bounding box center [180, 332] width 100 height 15
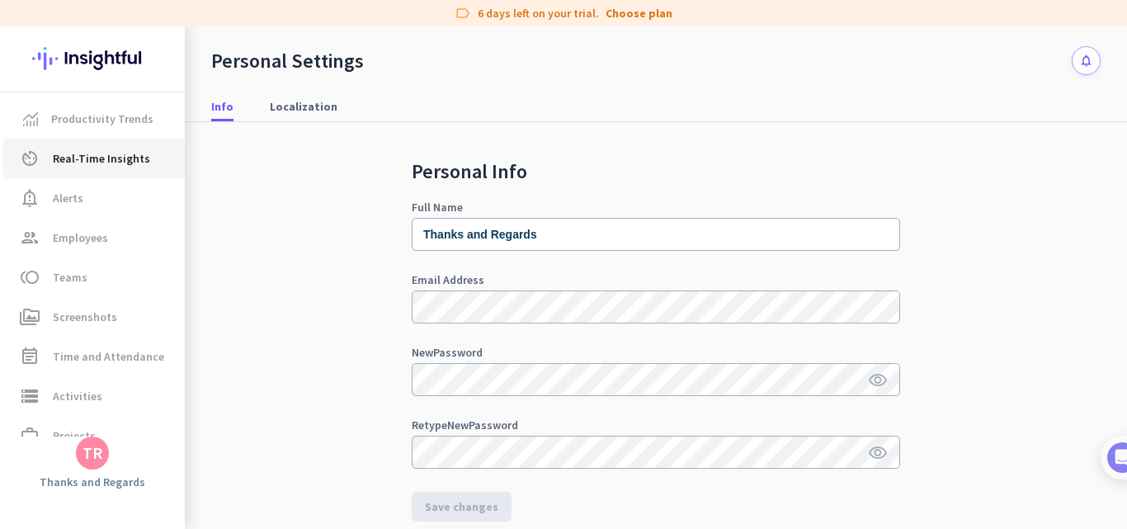
click at [102, 158] on span "Real-Time Insights" at bounding box center [101, 159] width 97 height 20
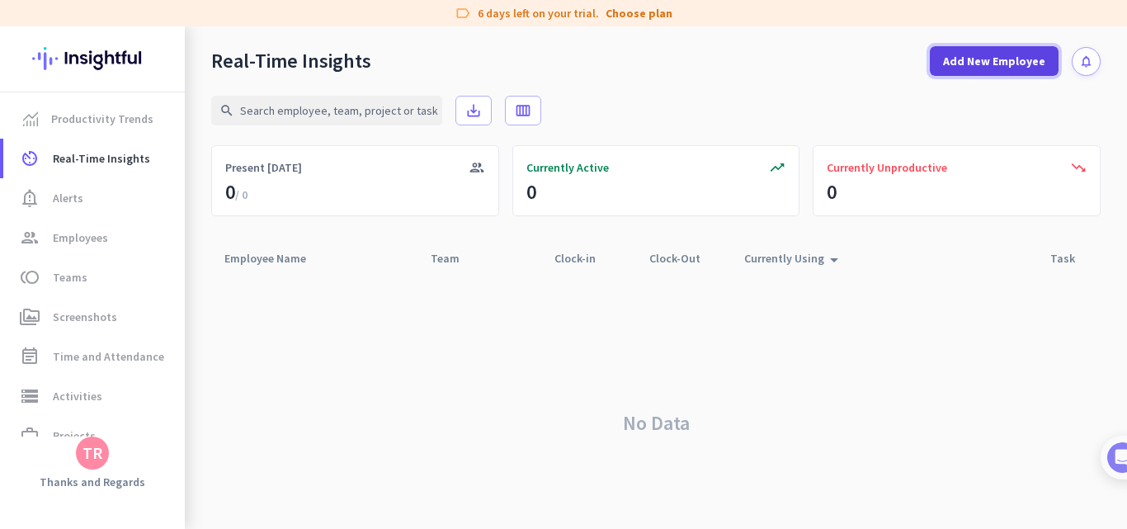
click at [974, 59] on span "Add New Employee" at bounding box center [994, 61] width 102 height 17
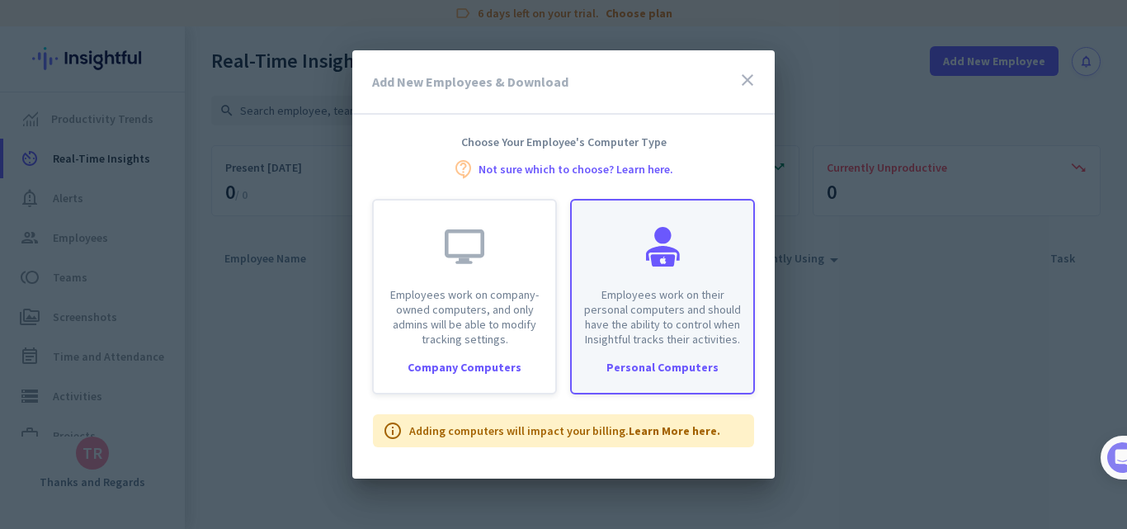
click at [663, 257] on div at bounding box center [663, 247] width 40 height 40
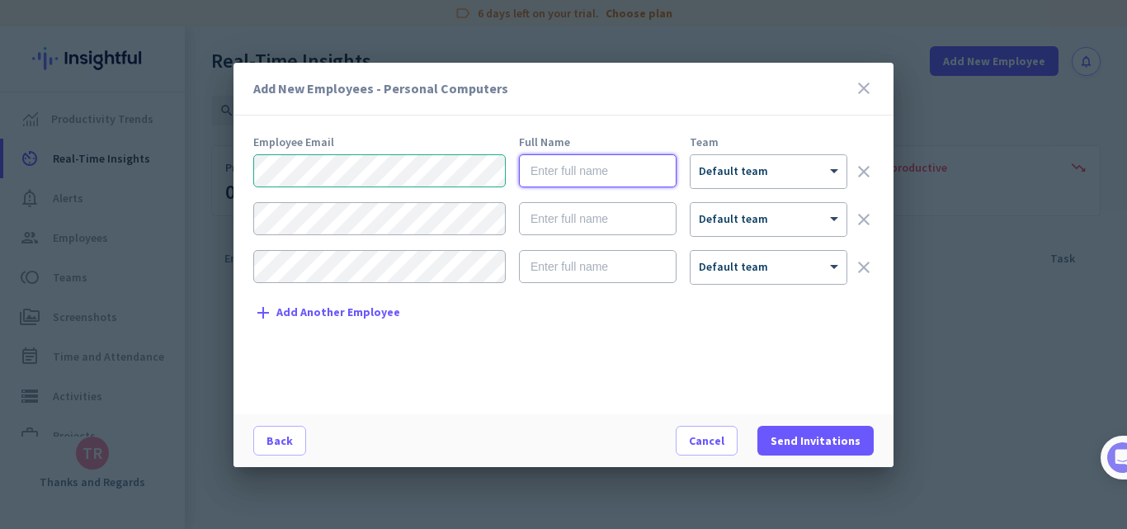
click at [611, 175] on input "text" at bounding box center [598, 170] width 158 height 33
type input "[PERSON_NAME]"
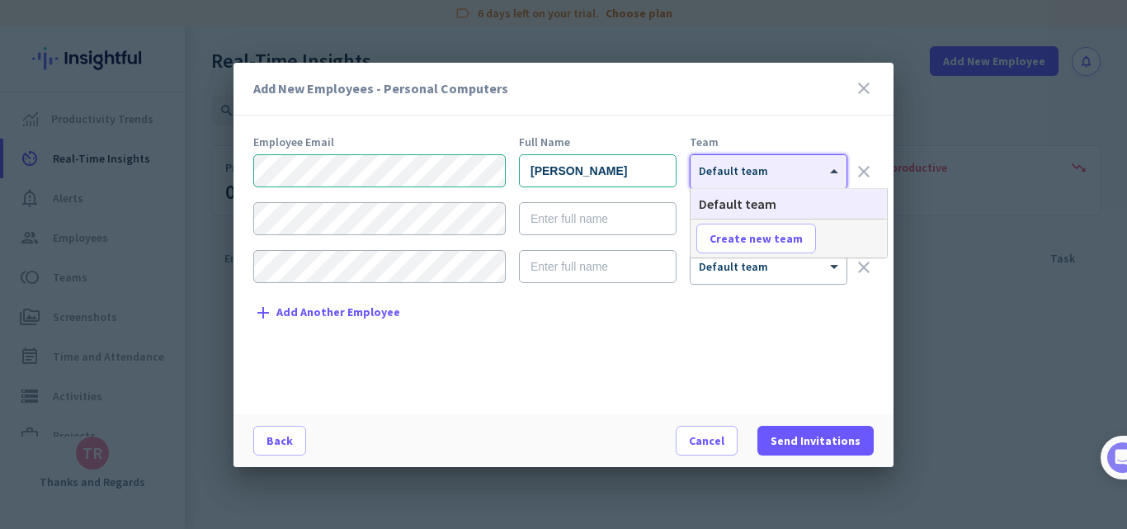
click at [758, 174] on span "Default team" at bounding box center [733, 170] width 69 height 15
click at [748, 206] on span "Default team" at bounding box center [738, 204] width 78 height 17
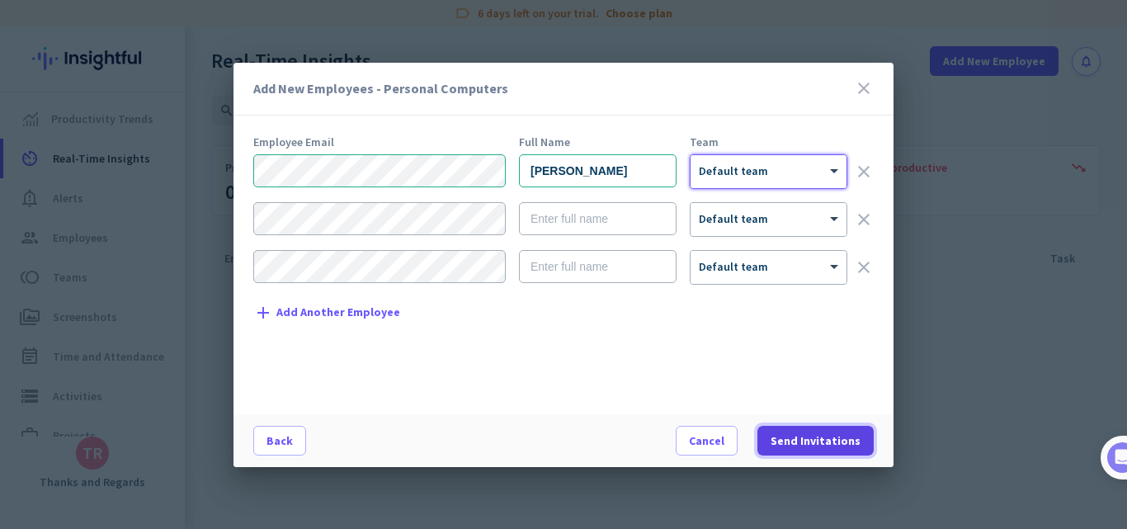
click at [823, 441] on span "Send Invitations" at bounding box center [816, 440] width 90 height 17
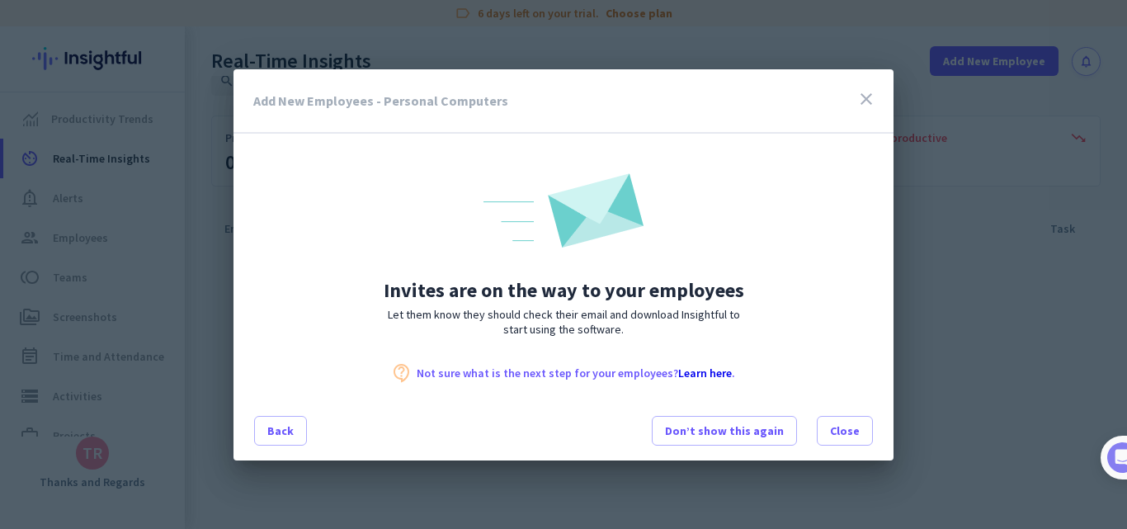
scroll to position [44, 0]
click at [723, 437] on span "Don’t show this again" at bounding box center [724, 430] width 119 height 17
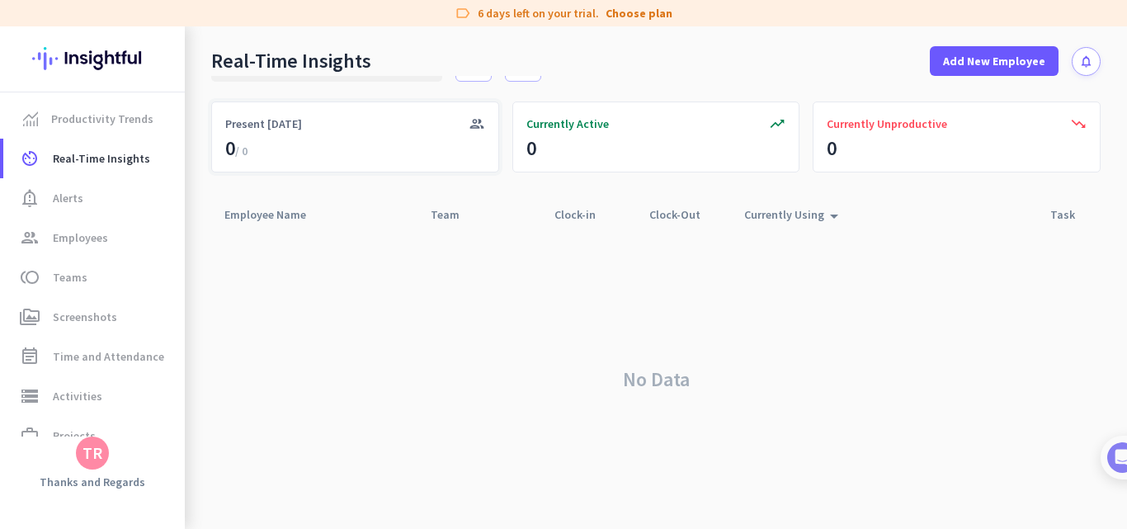
click at [260, 131] on span "Present [DATE]" at bounding box center [263, 124] width 77 height 17
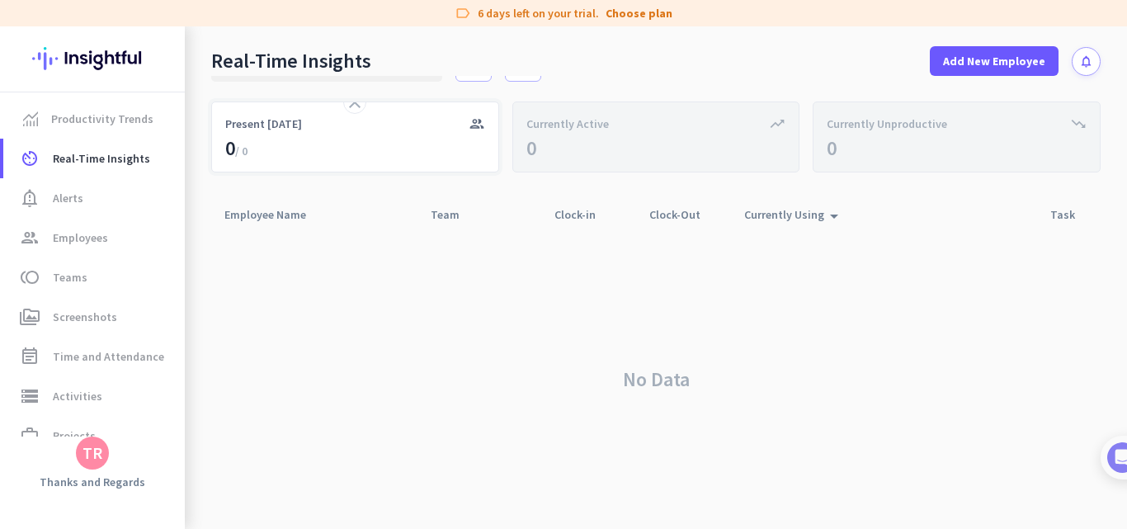
click at [260, 131] on span "Present [DATE]" at bounding box center [263, 124] width 77 height 17
click at [469, 124] on icon "group" at bounding box center [477, 124] width 17 height 17
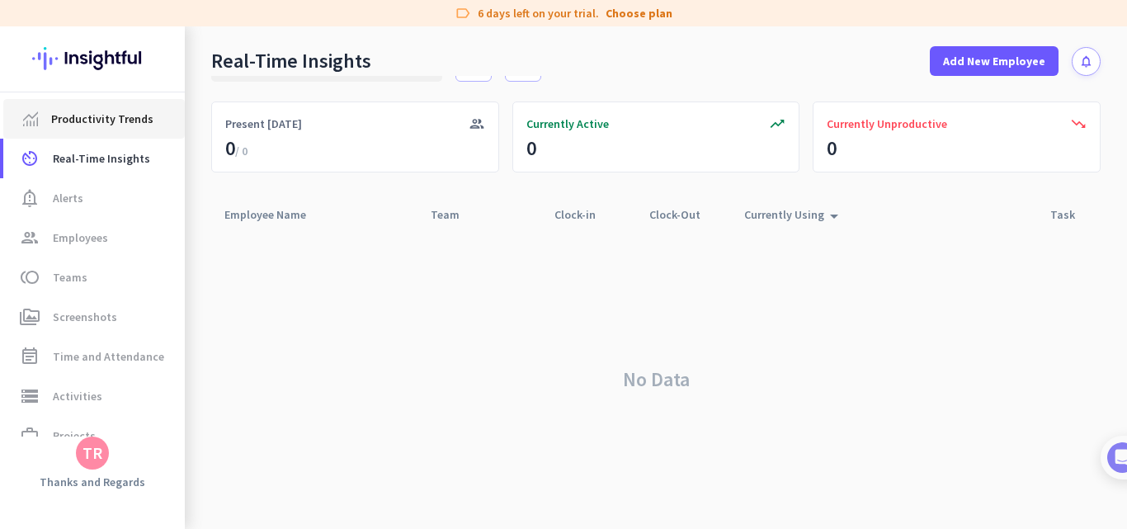
click at [125, 124] on span "Productivity Trends" at bounding box center [102, 119] width 102 height 20
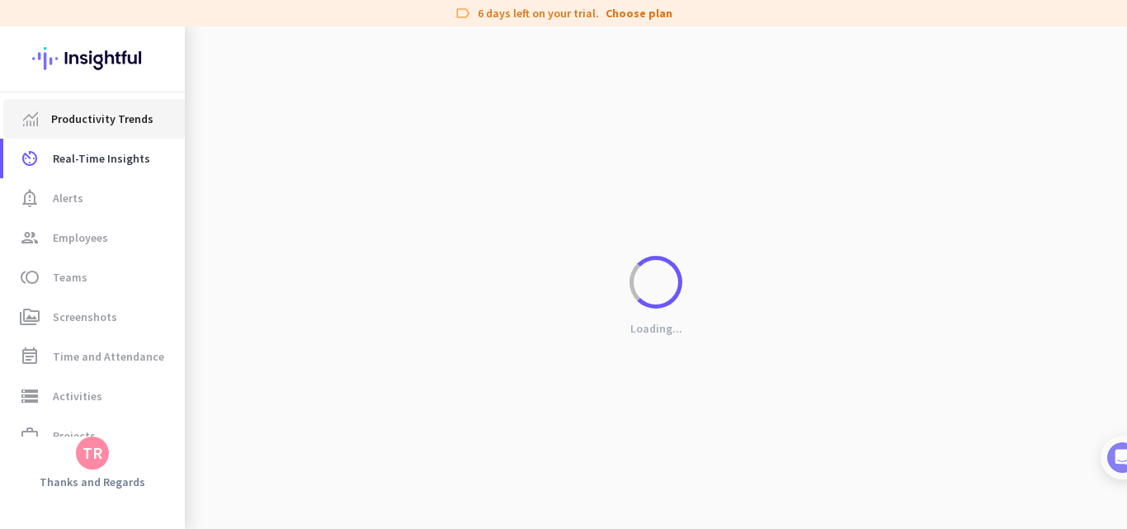
scroll to position [26, 0]
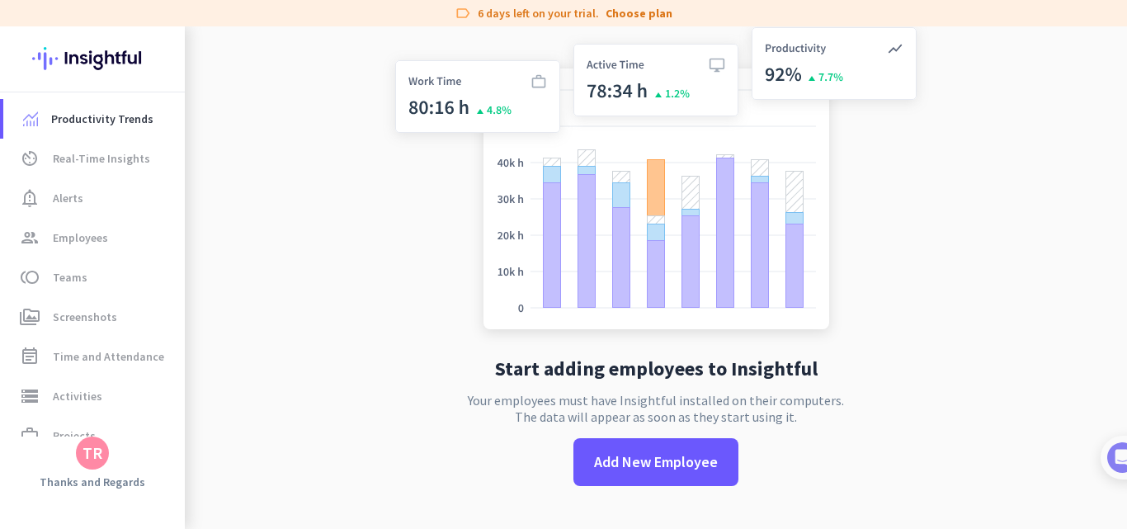
click at [471, 107] on img at bounding box center [656, 181] width 546 height 328
click at [125, 151] on span "Real-Time Insights" at bounding box center [101, 159] width 97 height 20
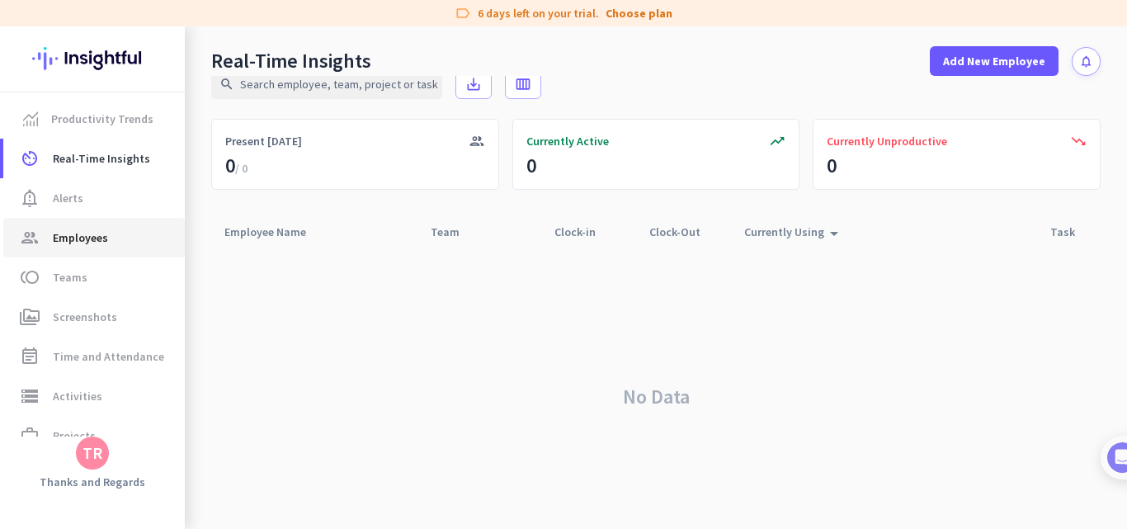
click at [111, 229] on span "group Employees" at bounding box center [94, 238] width 155 height 20
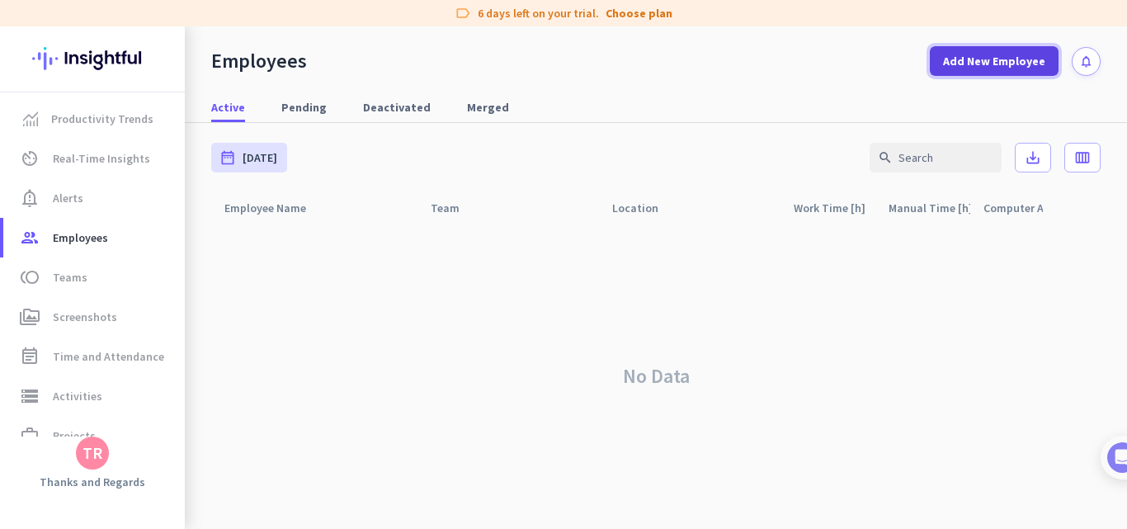
click at [1021, 69] on span at bounding box center [994, 61] width 129 height 40
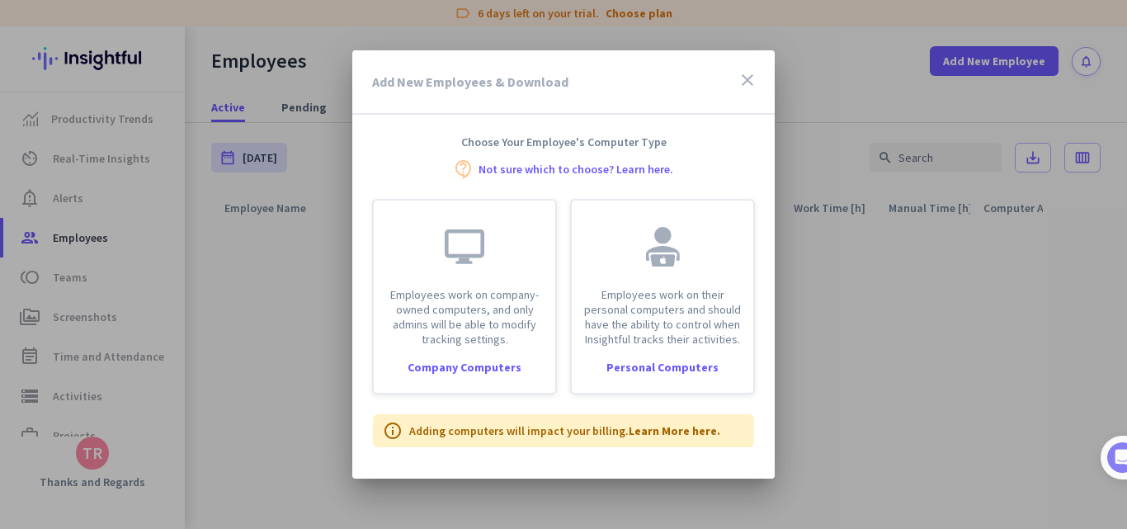
click at [750, 79] on icon "close" at bounding box center [748, 80] width 20 height 20
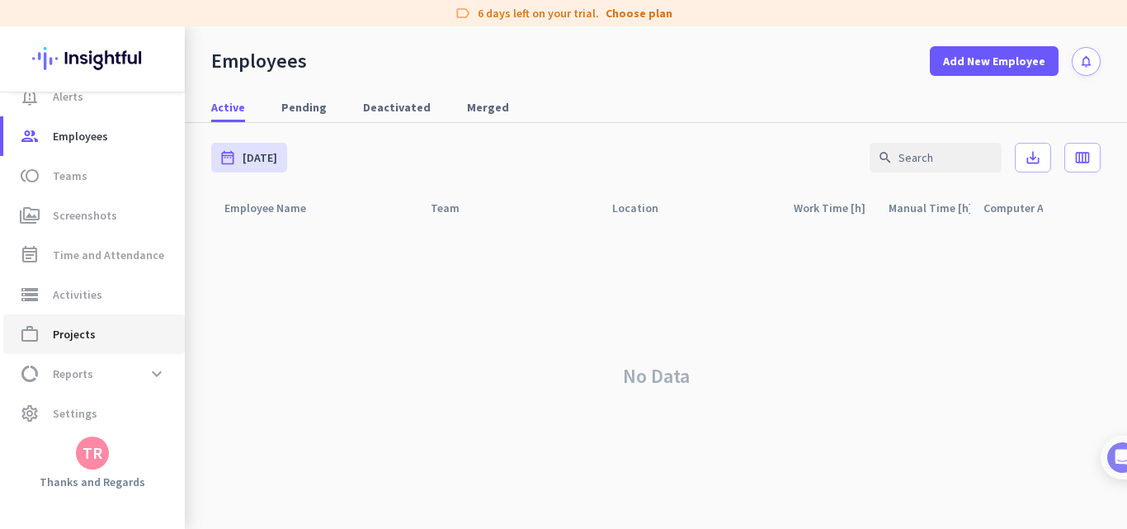
scroll to position [105, 0]
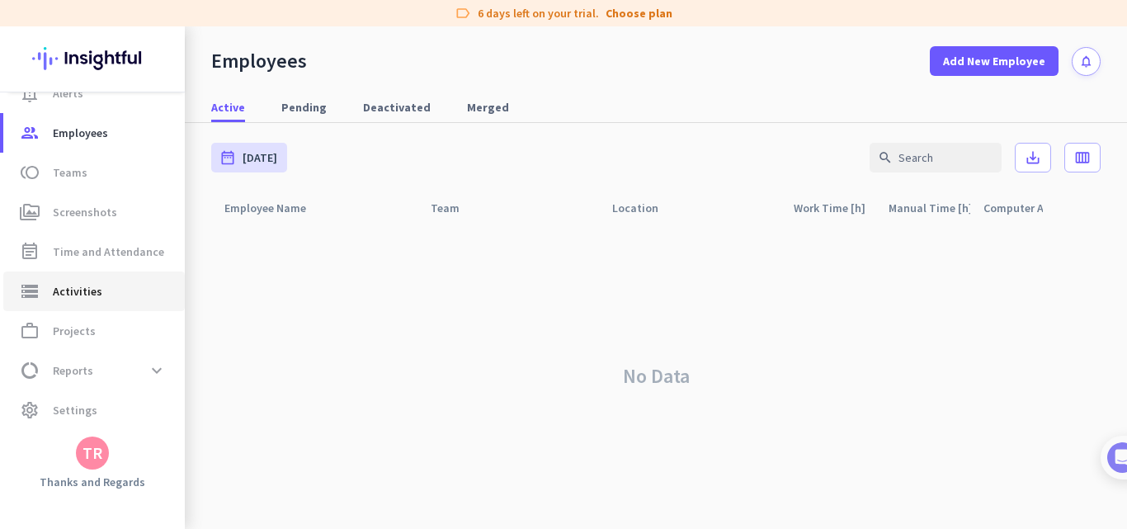
click at [70, 296] on span "Activities" at bounding box center [78, 291] width 50 height 20
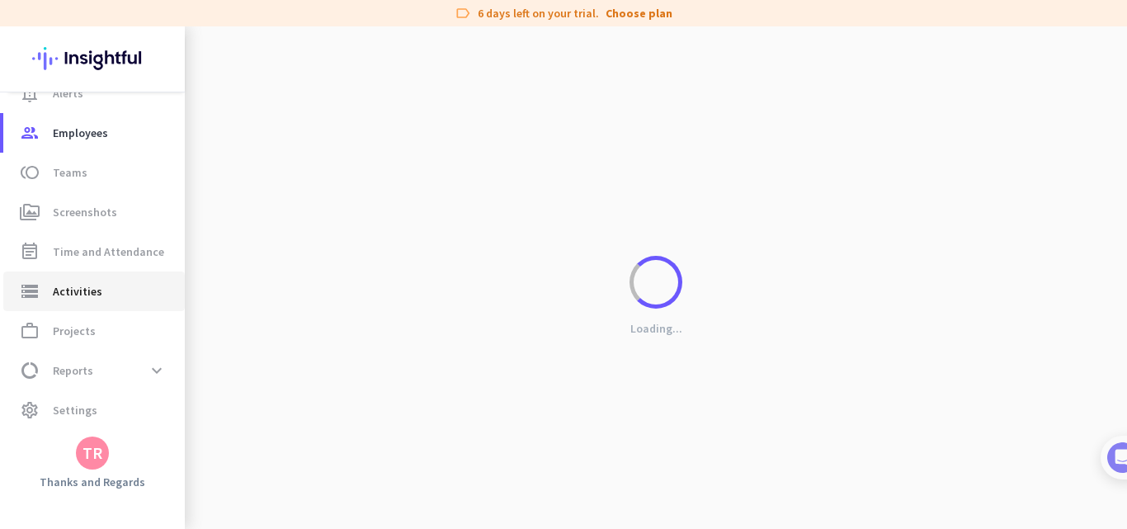
type input "[DATE]"
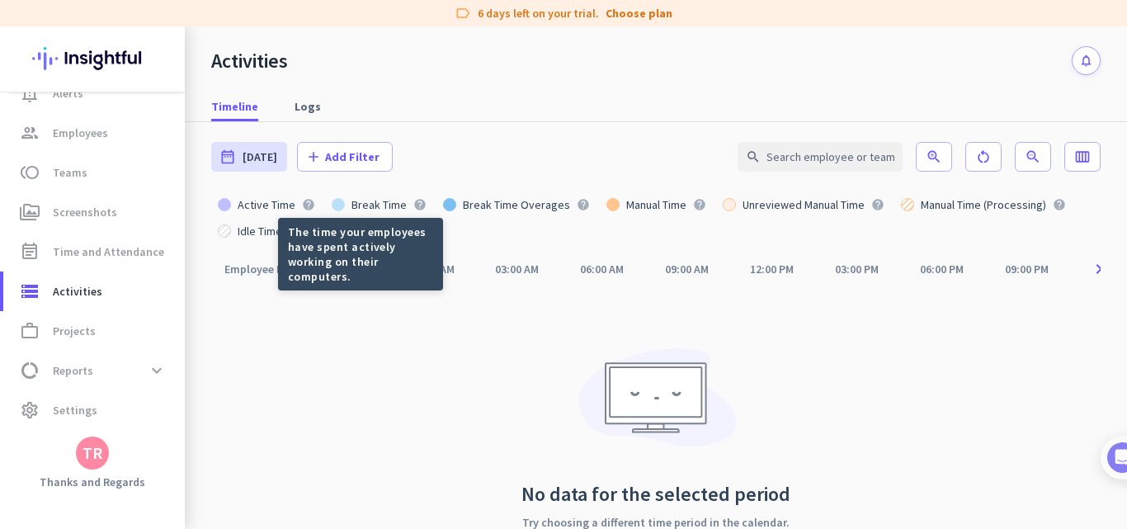
click at [302, 203] on icon "help" at bounding box center [308, 204] width 13 height 13
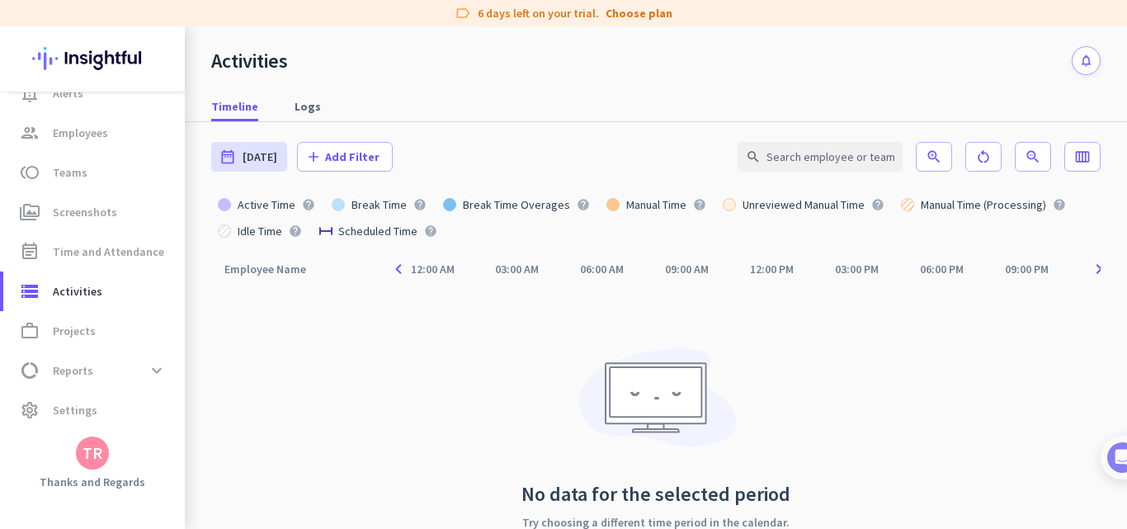
click at [302, 203] on icon "help" at bounding box center [308, 204] width 13 height 13
click at [301, 101] on span "Logs" at bounding box center [308, 106] width 26 height 17
type input "[DATE] - [DATE]"
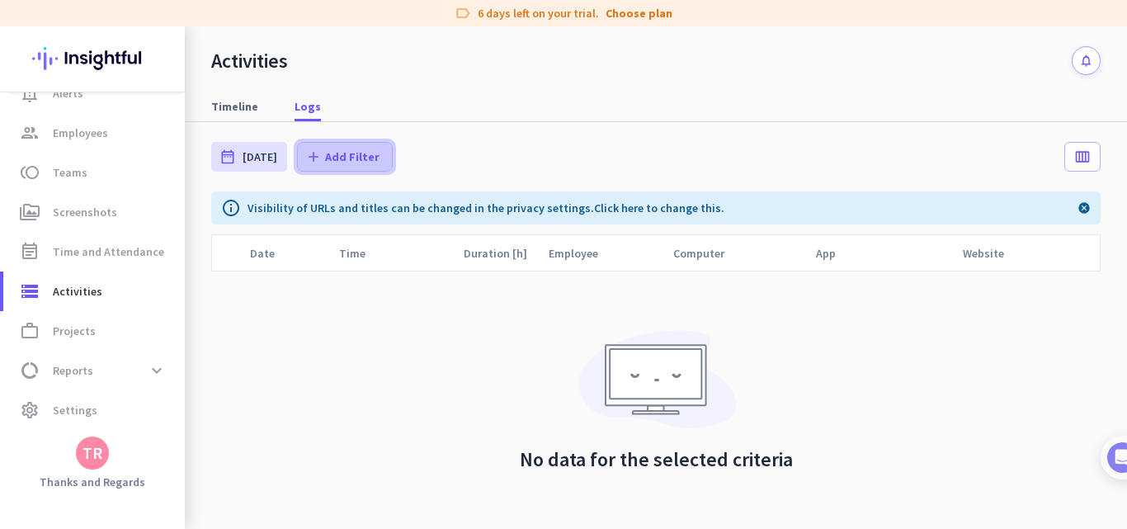
click at [314, 150] on icon "add" at bounding box center [313, 157] width 17 height 17
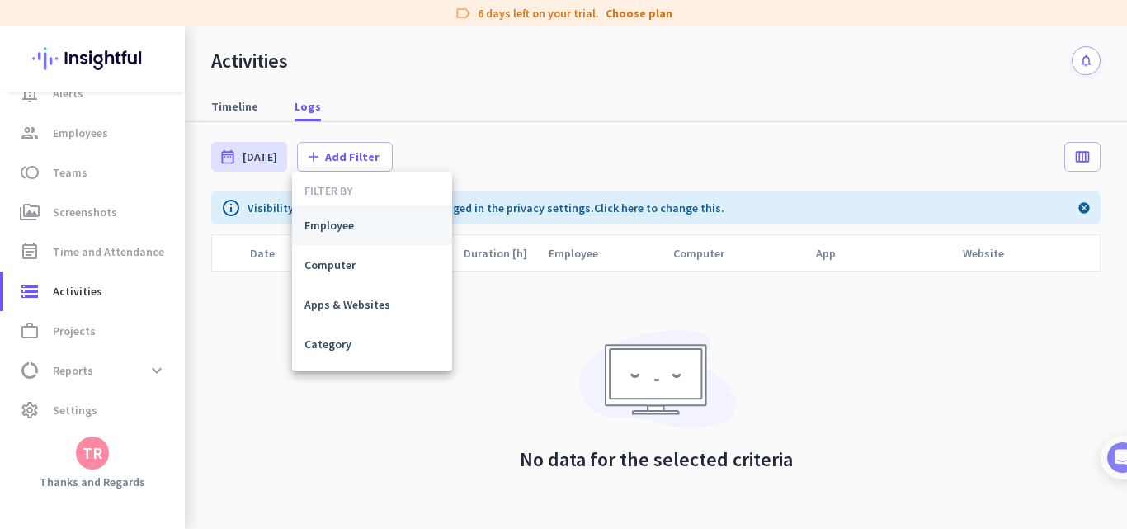
click at [326, 228] on span "Employee" at bounding box center [371, 225] width 135 height 17
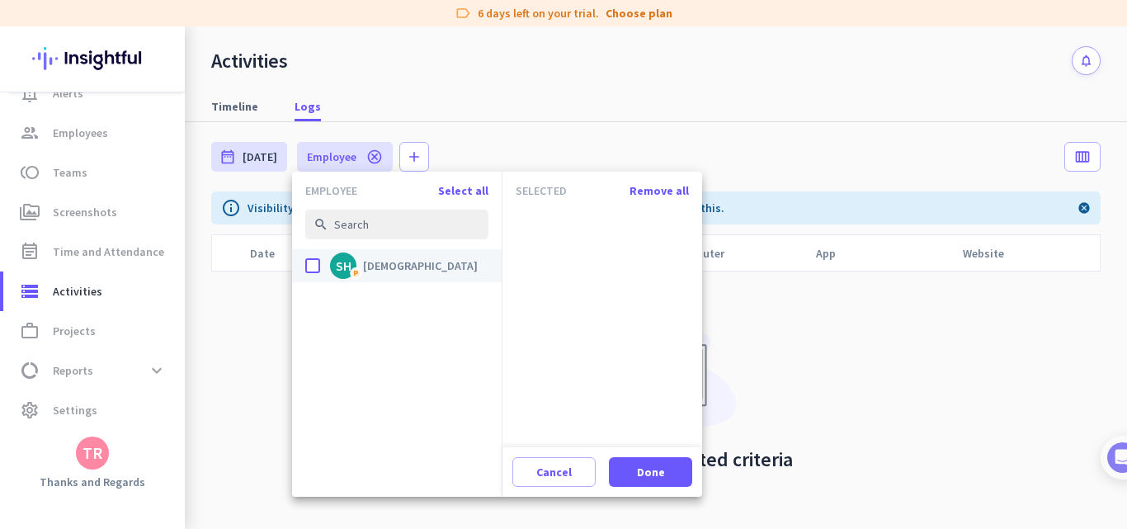
click at [381, 269] on span "[DEMOGRAPHIC_DATA]" at bounding box center [420, 265] width 115 height 15
click at [0, 0] on input "done SH P Shivam" at bounding box center [0, 0] width 0 height 0
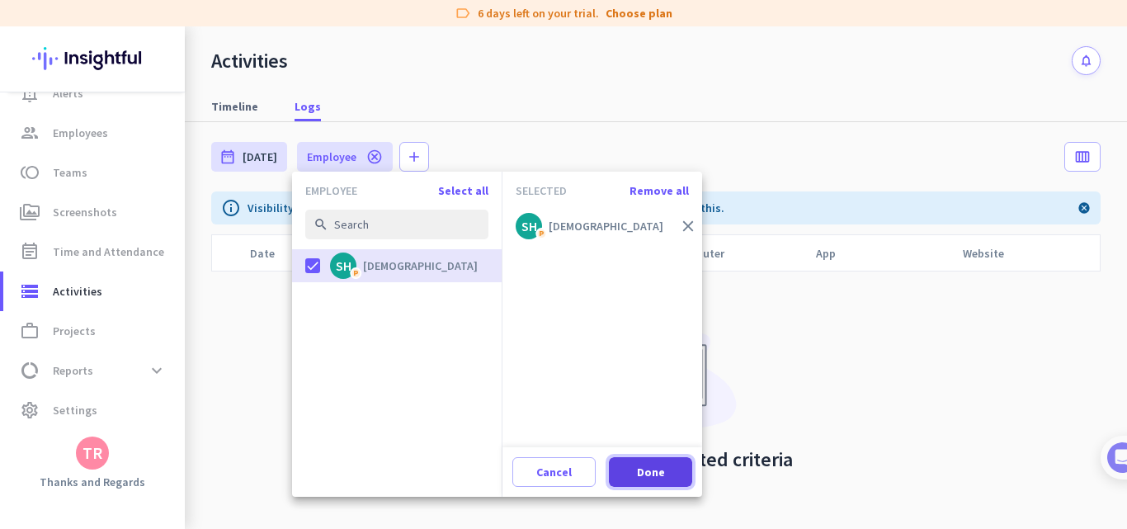
click at [638, 467] on span "Done" at bounding box center [651, 472] width 28 height 17
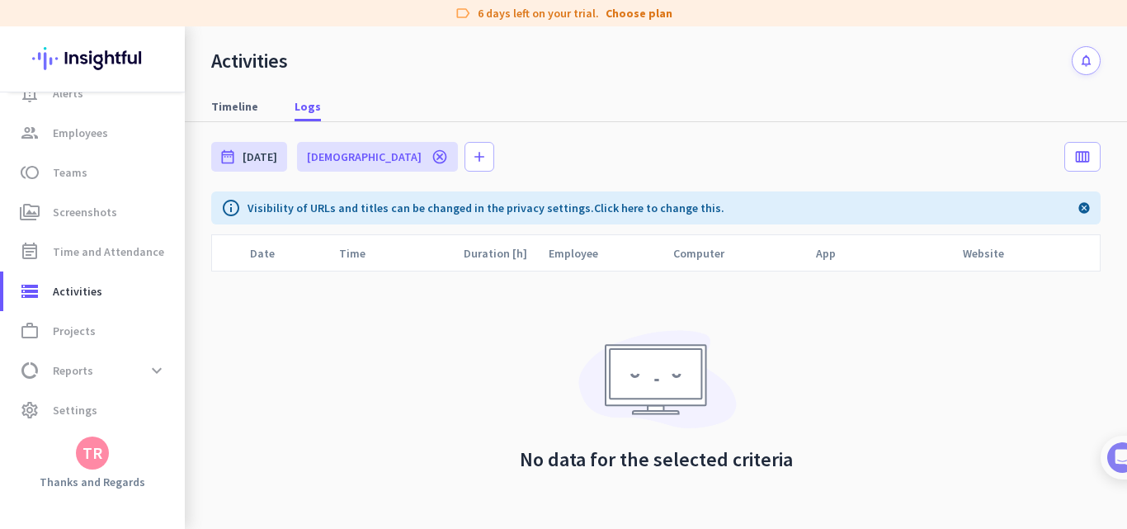
click at [309, 156] on span "[DEMOGRAPHIC_DATA]" at bounding box center [364, 157] width 115 height 17
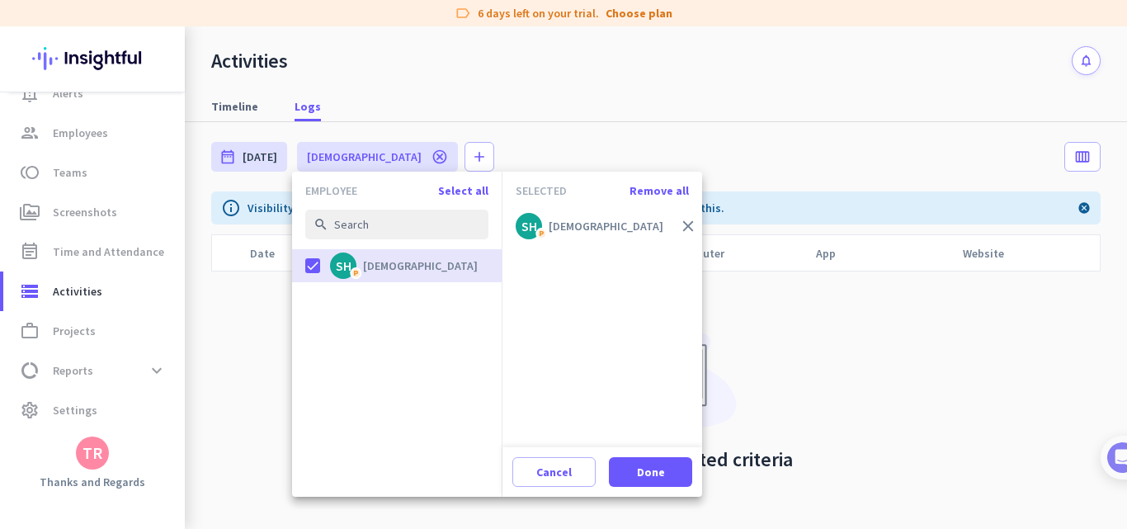
click at [342, 267] on div "SH" at bounding box center [344, 265] width 16 height 13
click at [0, 0] on input "done SH P Shivam" at bounding box center [0, 0] width 0 height 0
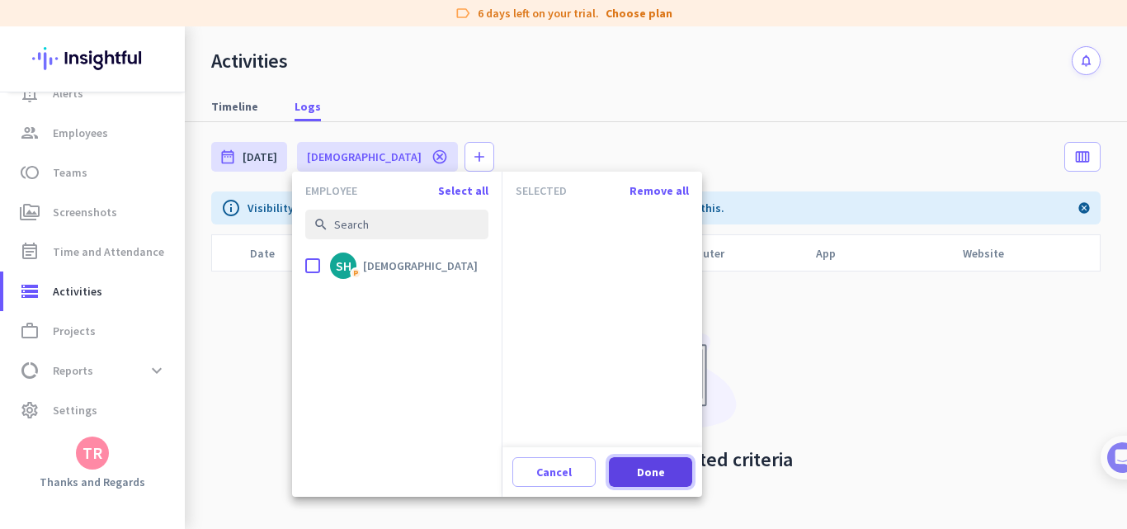
click at [649, 479] on span "Done" at bounding box center [651, 472] width 28 height 17
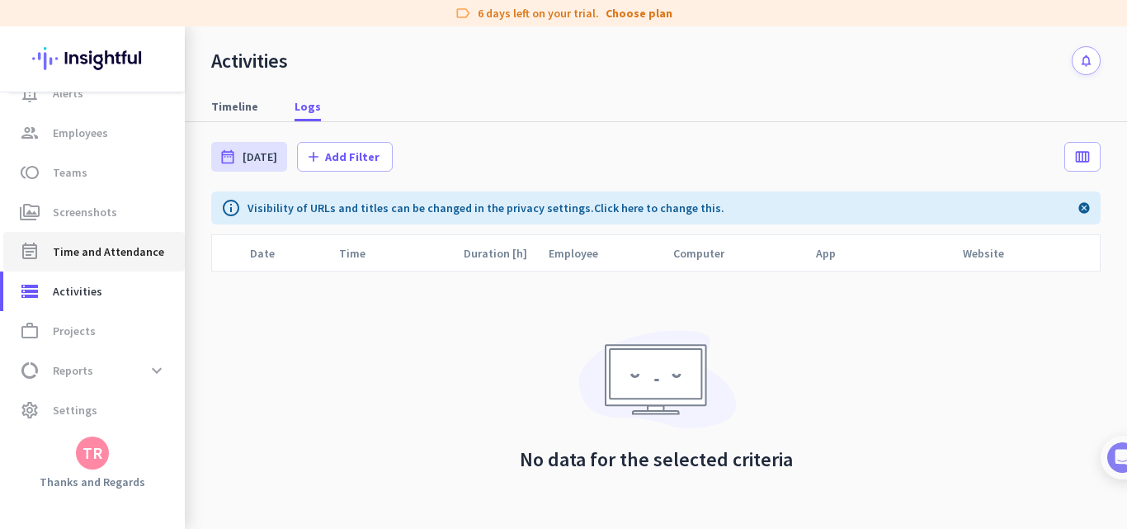
click at [86, 252] on span "Time and Attendance" at bounding box center [108, 252] width 111 height 20
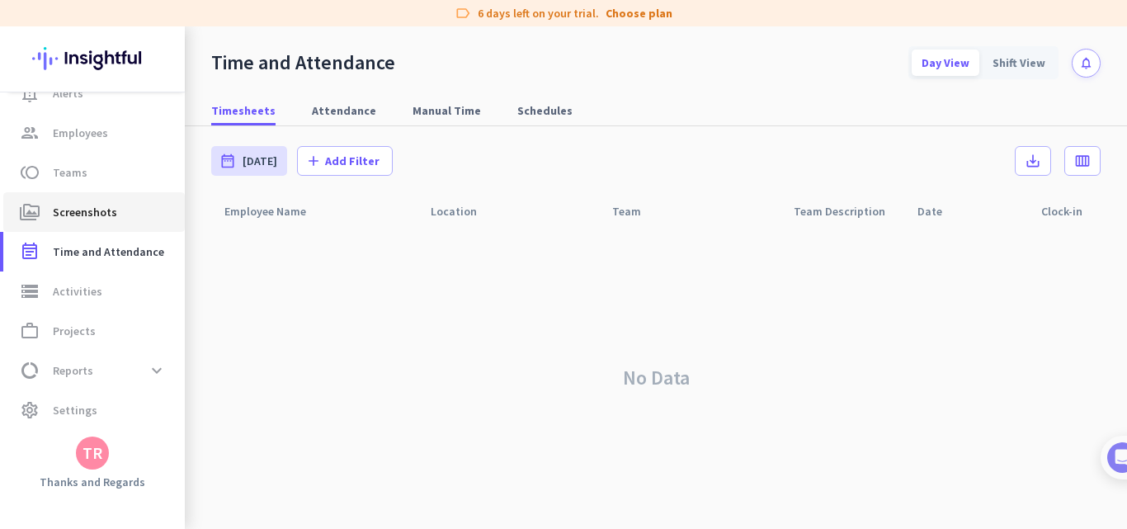
click at [78, 218] on span "Screenshots" at bounding box center [85, 212] width 64 height 20
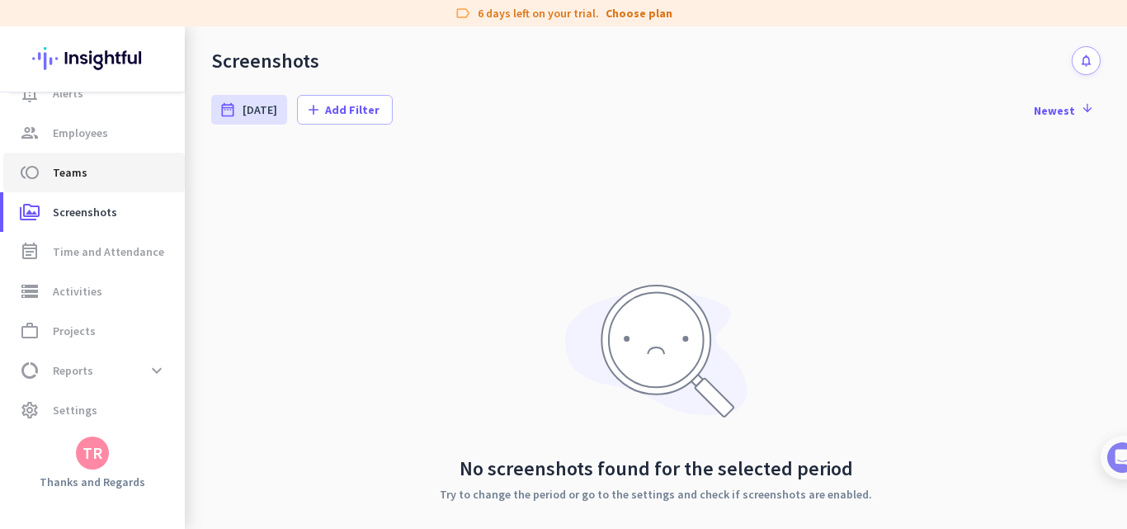
click at [95, 171] on span "toll Teams" at bounding box center [94, 173] width 155 height 20
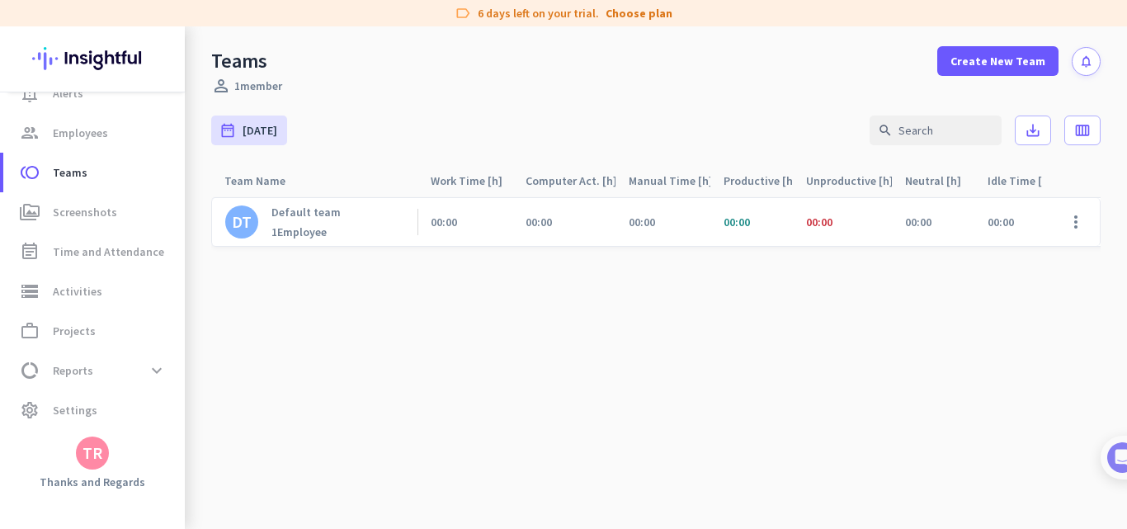
click at [337, 226] on div "DT Default team 1 Employee" at bounding box center [314, 222] width 206 height 48
click at [1071, 221] on span at bounding box center [1076, 222] width 40 height 40
click at [493, 283] on div at bounding box center [563, 264] width 1127 height 529
click at [70, 371] on span "Reports" at bounding box center [73, 371] width 40 height 20
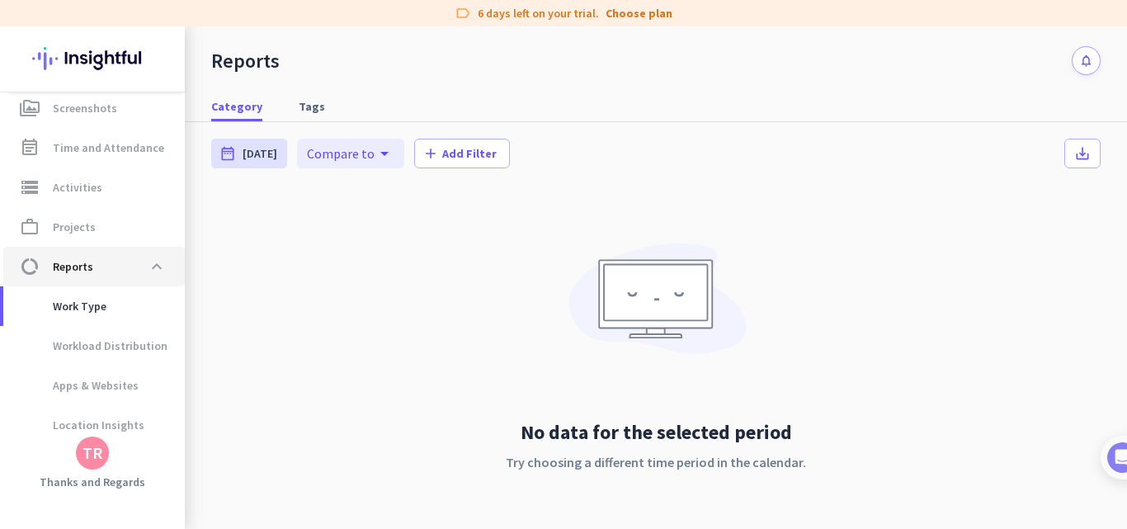
scroll to position [217, 0]
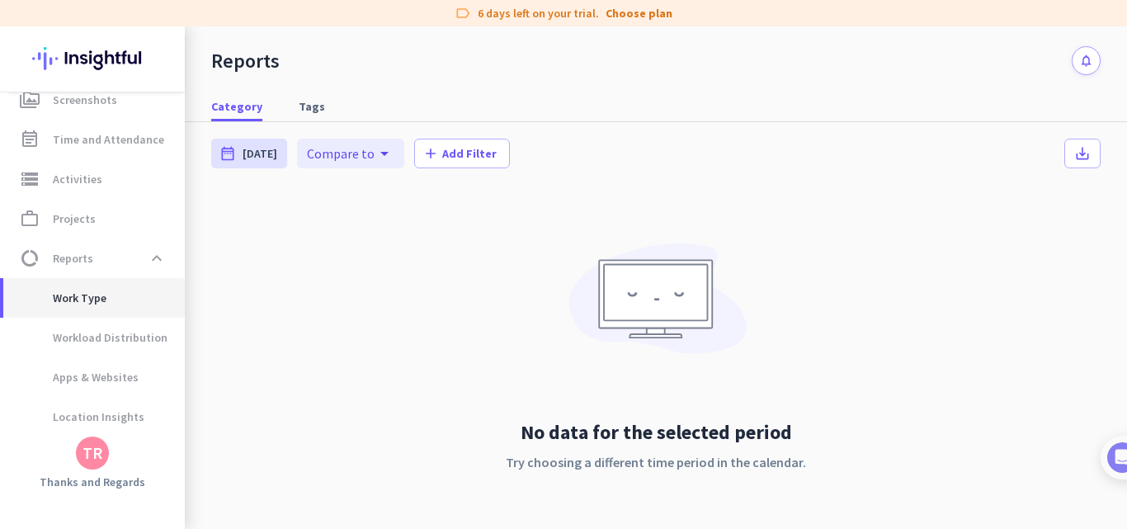
click at [72, 299] on span "Work Type" at bounding box center [62, 298] width 90 height 40
click at [696, 213] on div "No data for the selected period Try choosing a different time period in the cal…" at bounding box center [655, 372] width 889 height 365
click at [88, 47] on img at bounding box center [92, 58] width 120 height 64
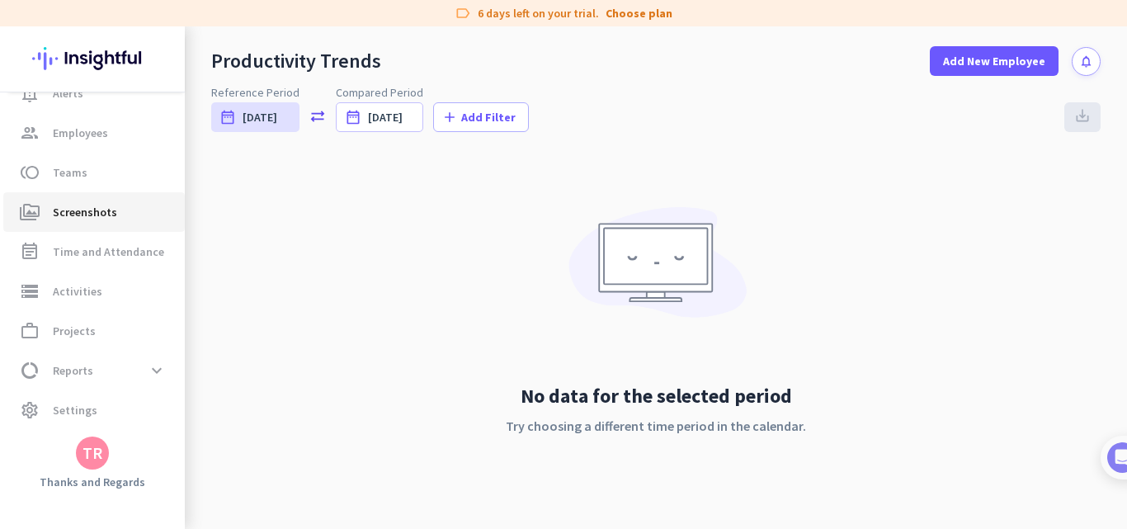
click at [52, 211] on span "perm_media Screenshots" at bounding box center [94, 212] width 155 height 20
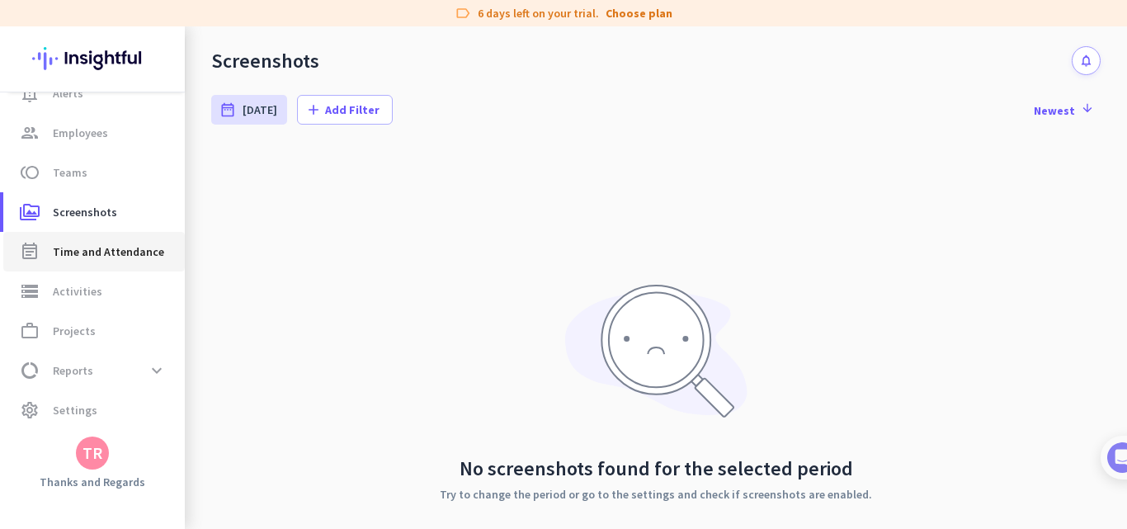
click at [50, 259] on span "event_note Time and Attendance" at bounding box center [94, 252] width 155 height 20
